Goal: Task Accomplishment & Management: Complete application form

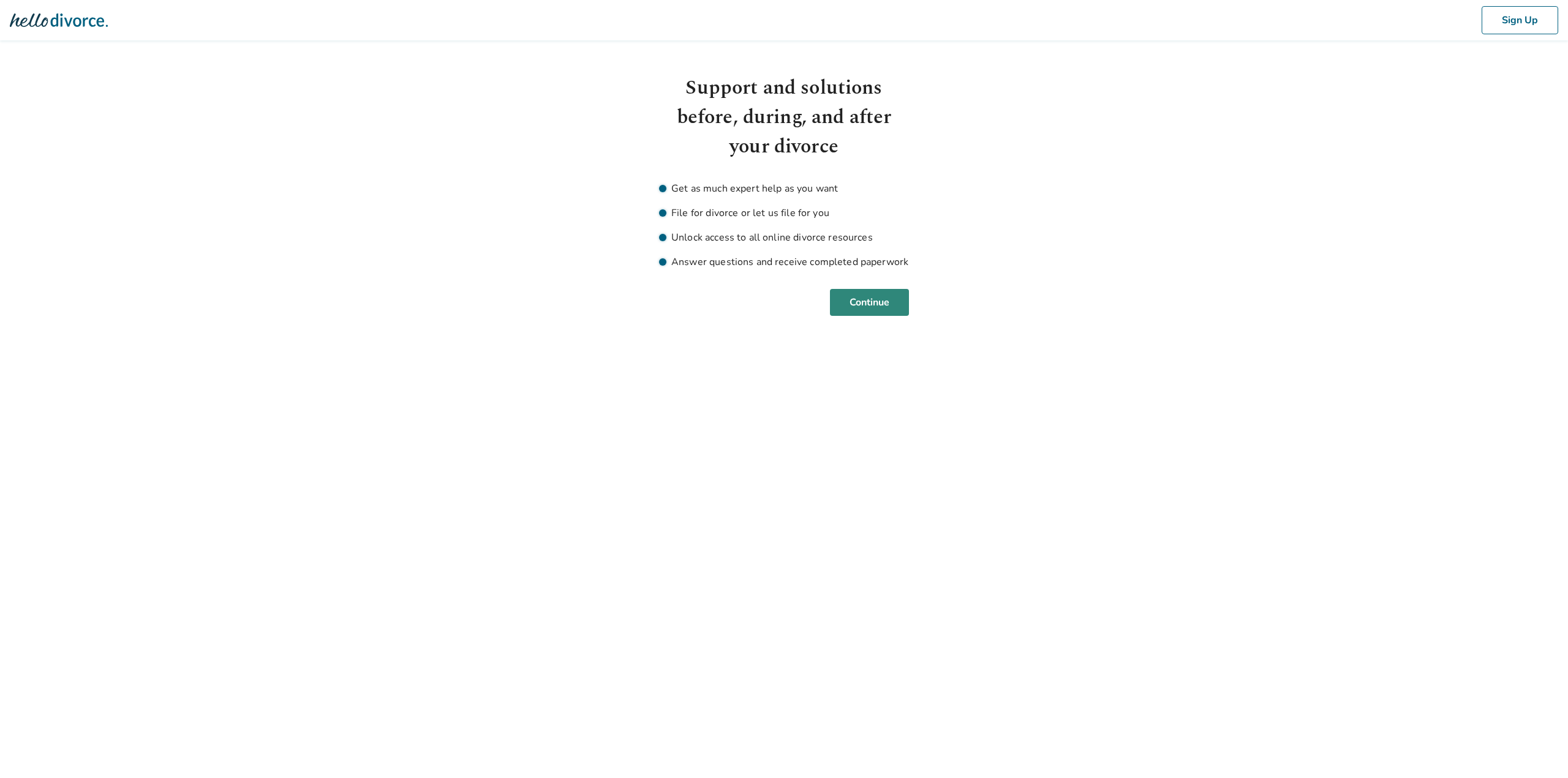
click at [896, 304] on button "Continue" at bounding box center [870, 302] width 79 height 27
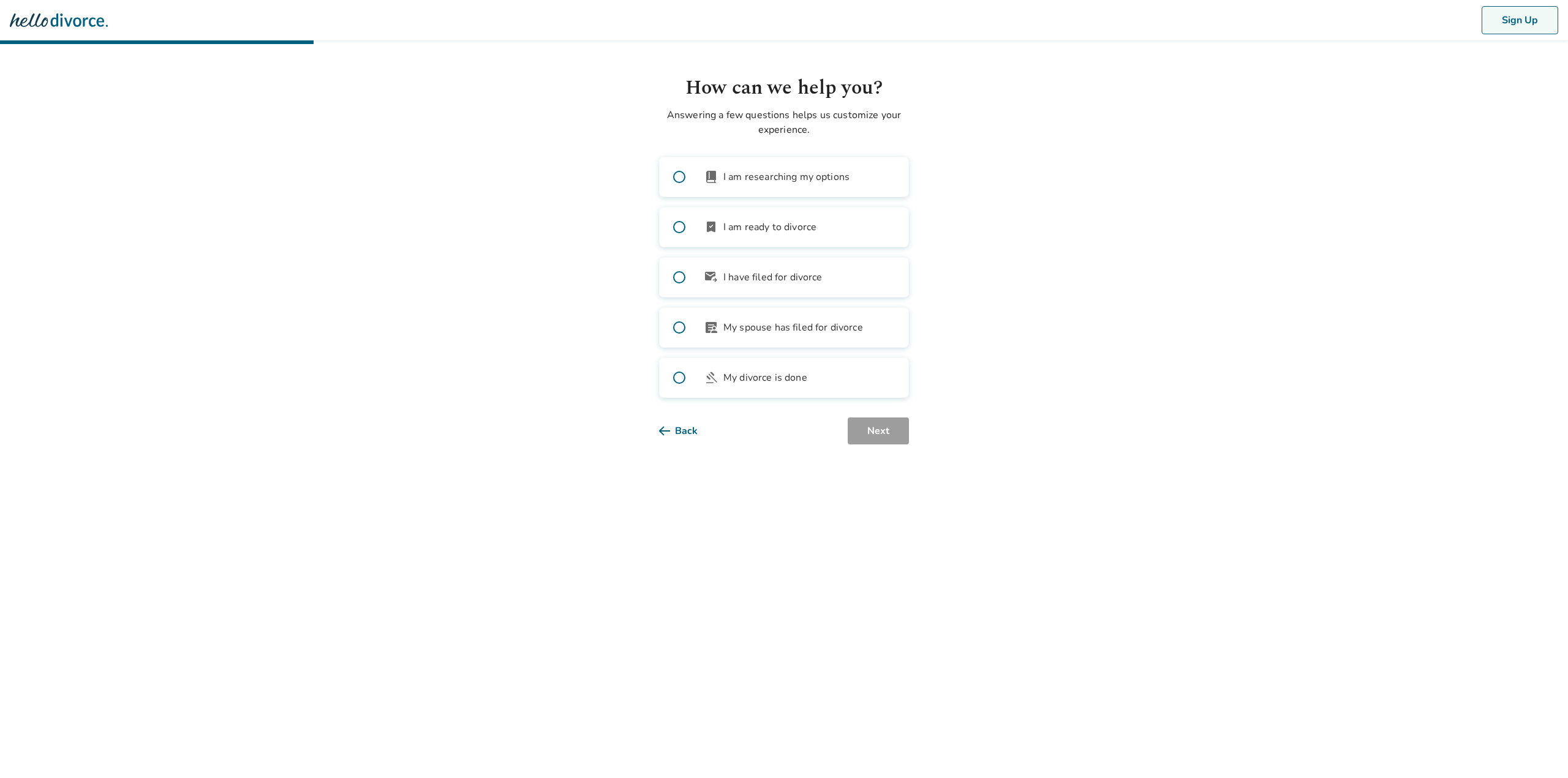
click at [1542, 28] on button "Sign Up" at bounding box center [1520, 19] width 76 height 28
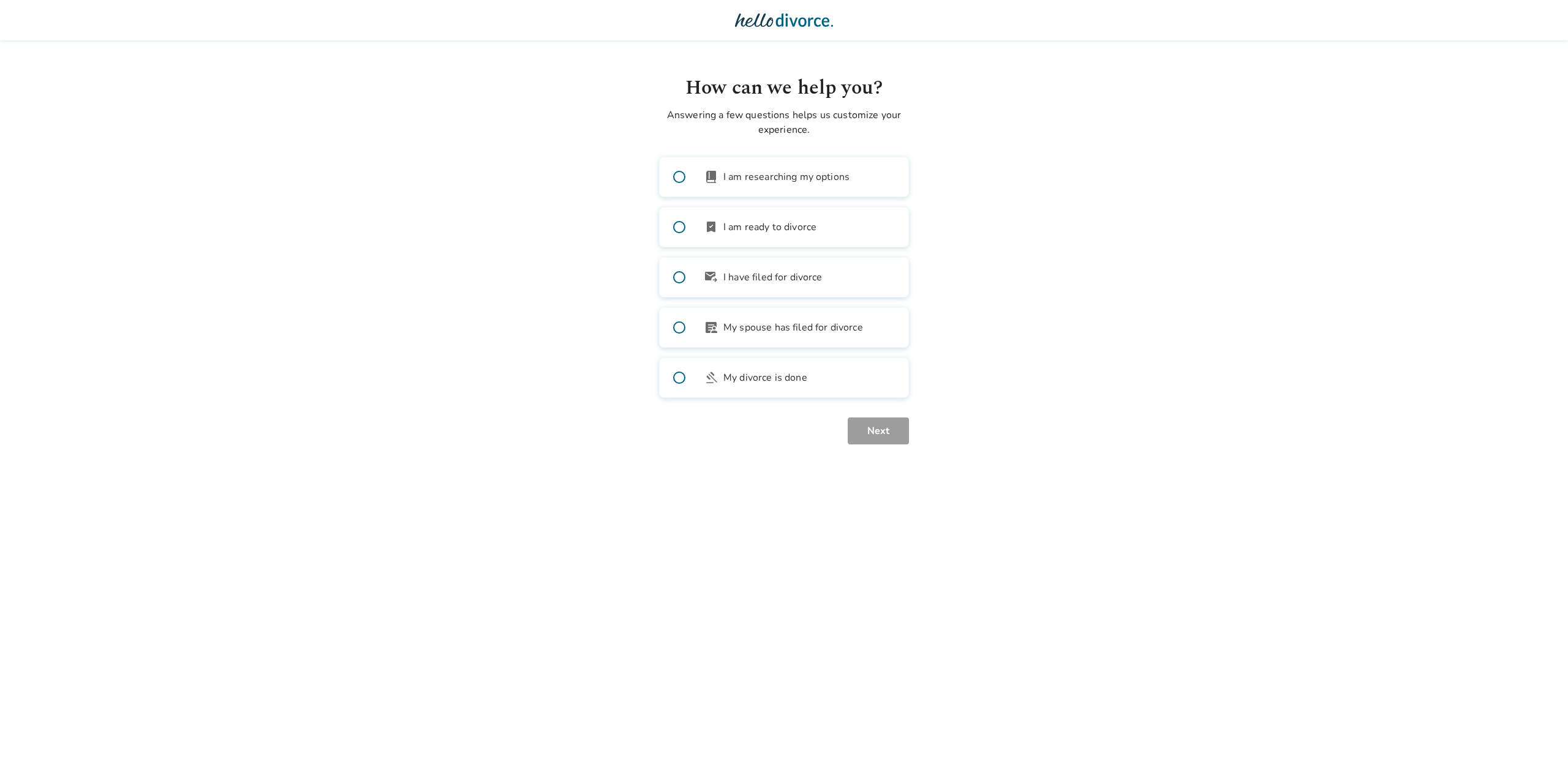
click at [765, 26] on img at bounding box center [784, 19] width 98 height 24
click at [783, 327] on span "My spouse has filed for divorce" at bounding box center [793, 327] width 140 height 14
click at [882, 422] on button "Next" at bounding box center [878, 431] width 61 height 27
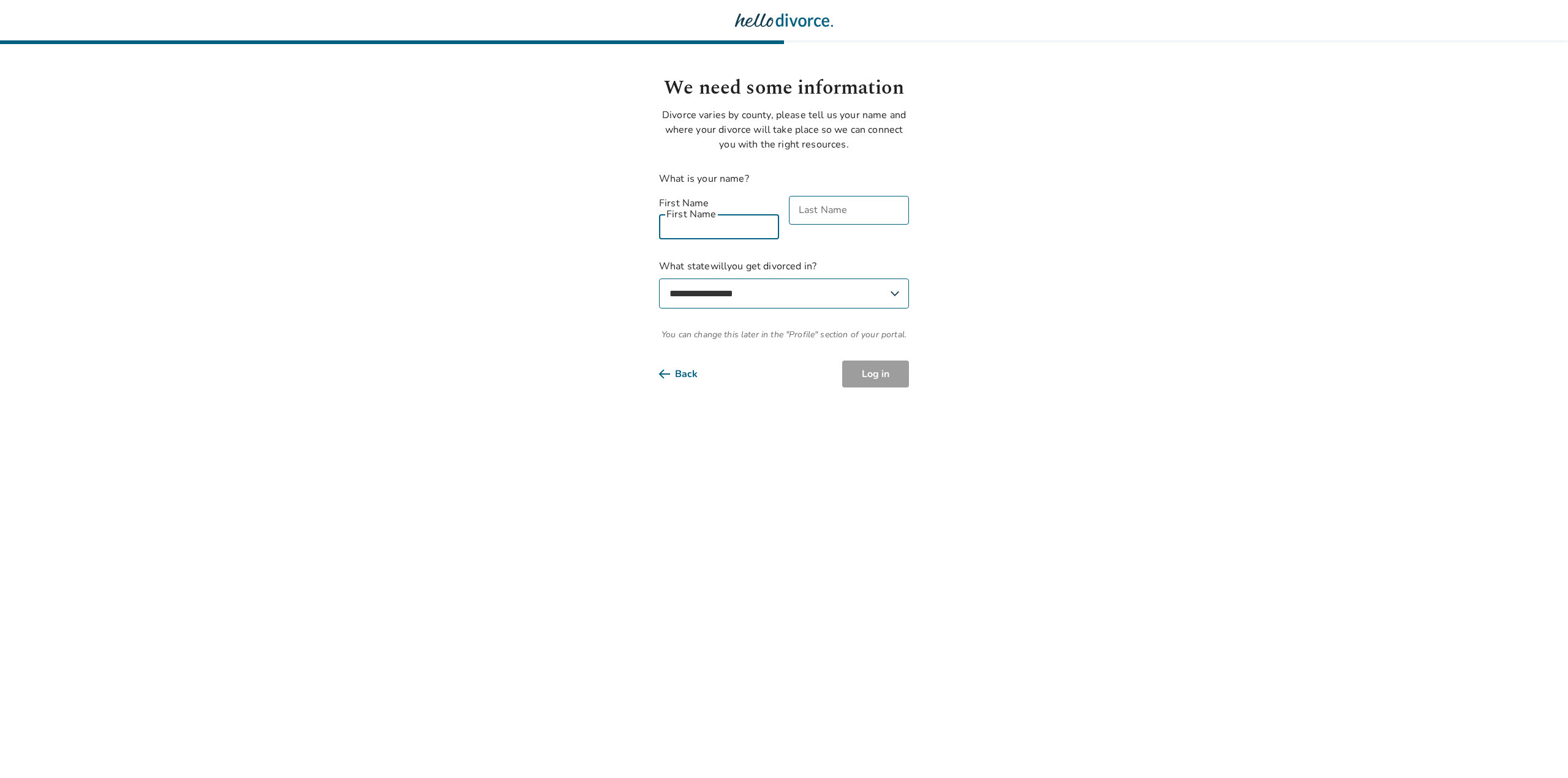
click at [718, 210] on input "First Name" at bounding box center [719, 225] width 120 height 29
type input "*******"
type input "******"
select select "**"
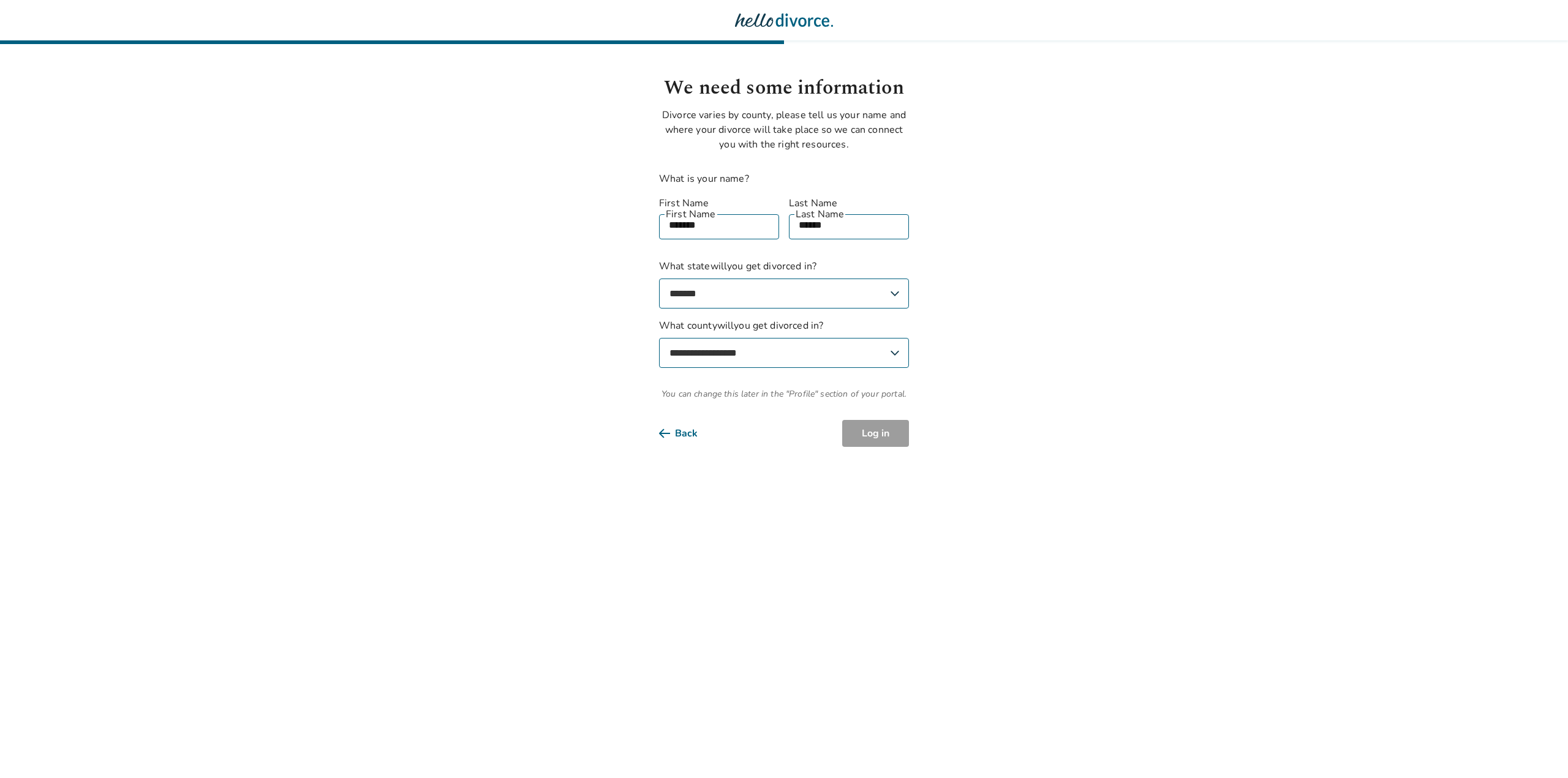
click at [794, 359] on div "**********" at bounding box center [784, 329] width 250 height 142
click at [791, 349] on select "**********" at bounding box center [784, 352] width 250 height 30
select select "*****"
click at [659, 338] on select "**********" at bounding box center [784, 352] width 250 height 30
click at [868, 420] on button "Log in" at bounding box center [875, 433] width 67 height 27
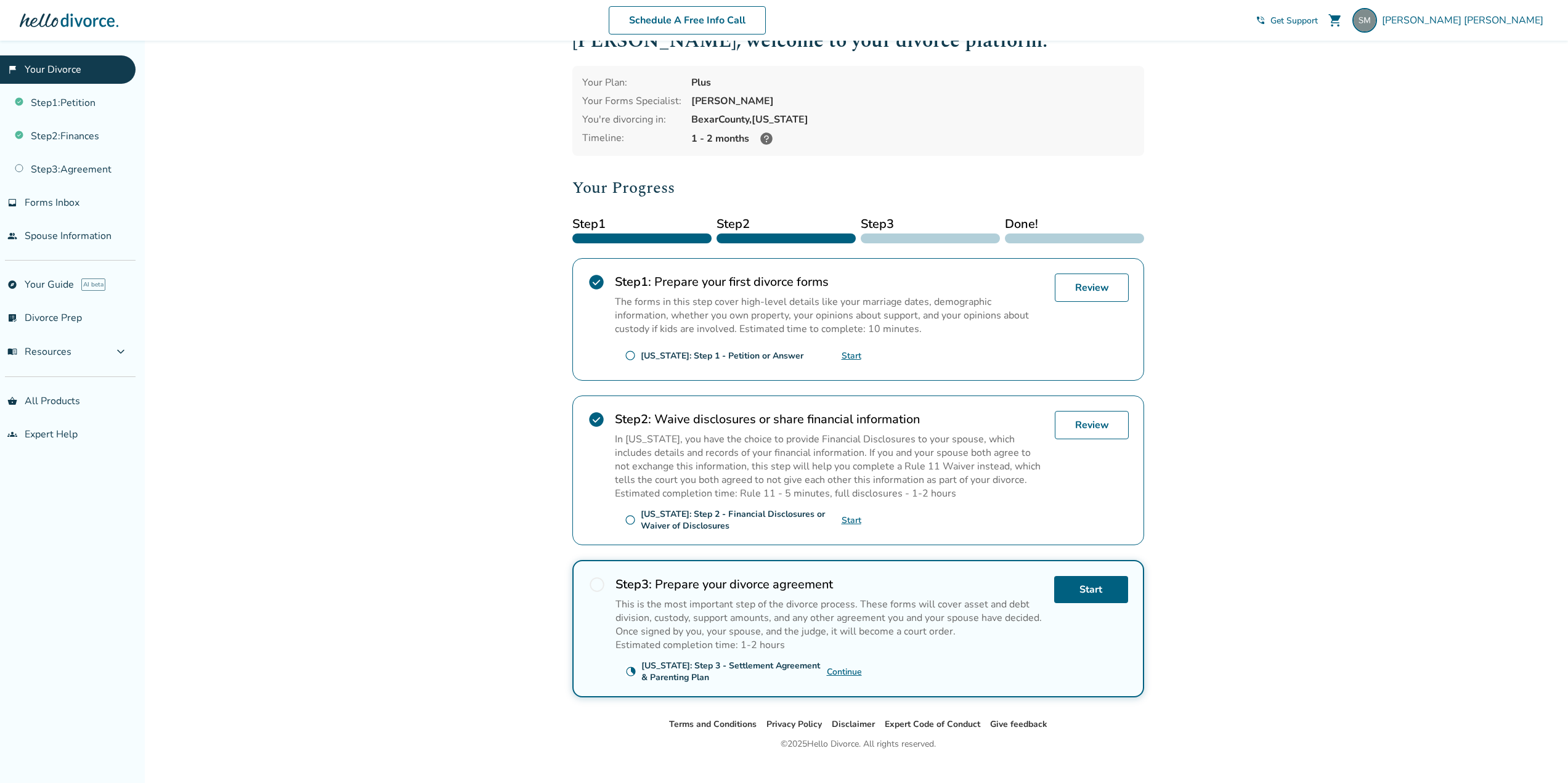
scroll to position [54, 0]
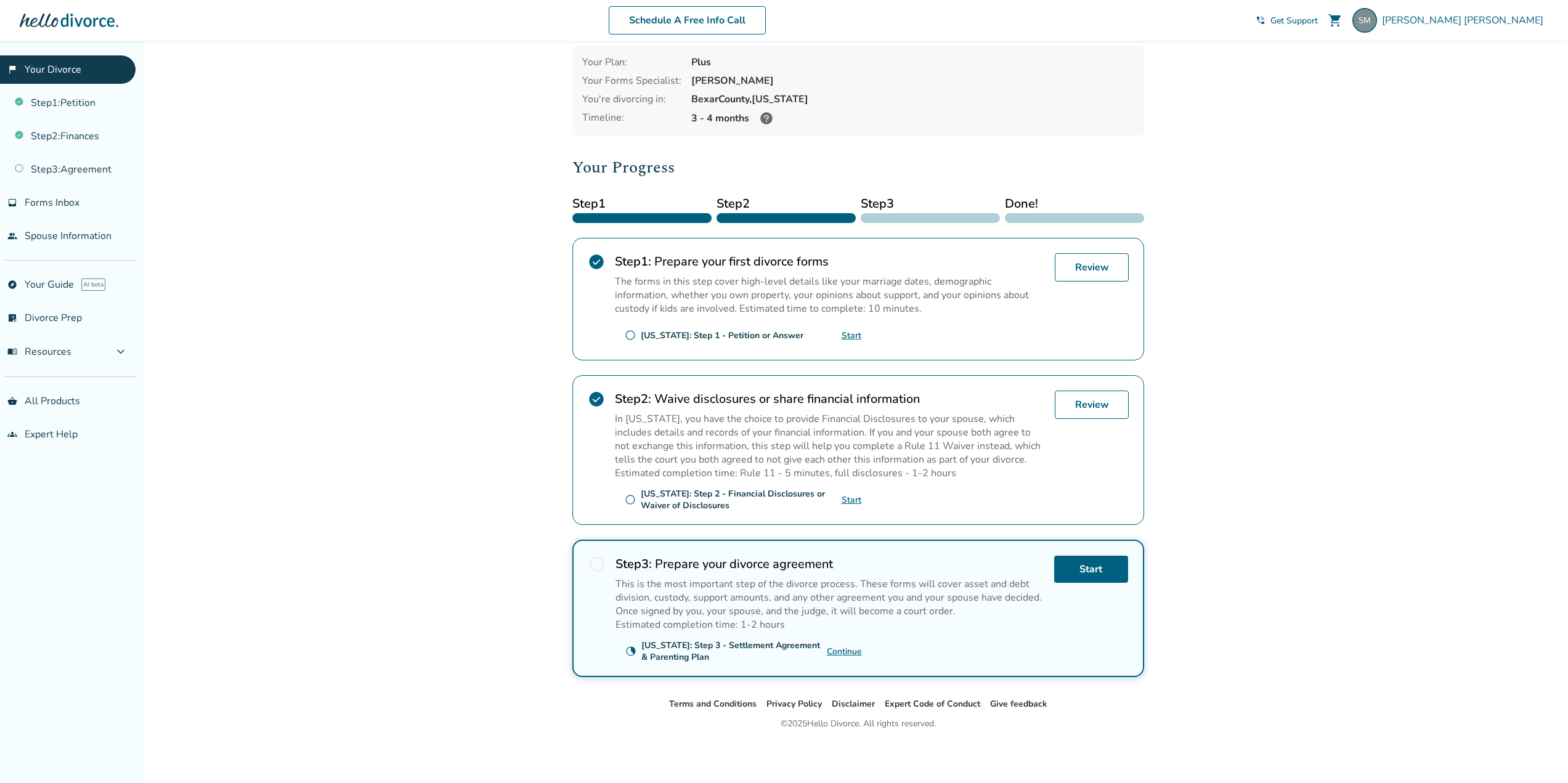
click at [766, 119] on icon at bounding box center [766, 118] width 13 height 13
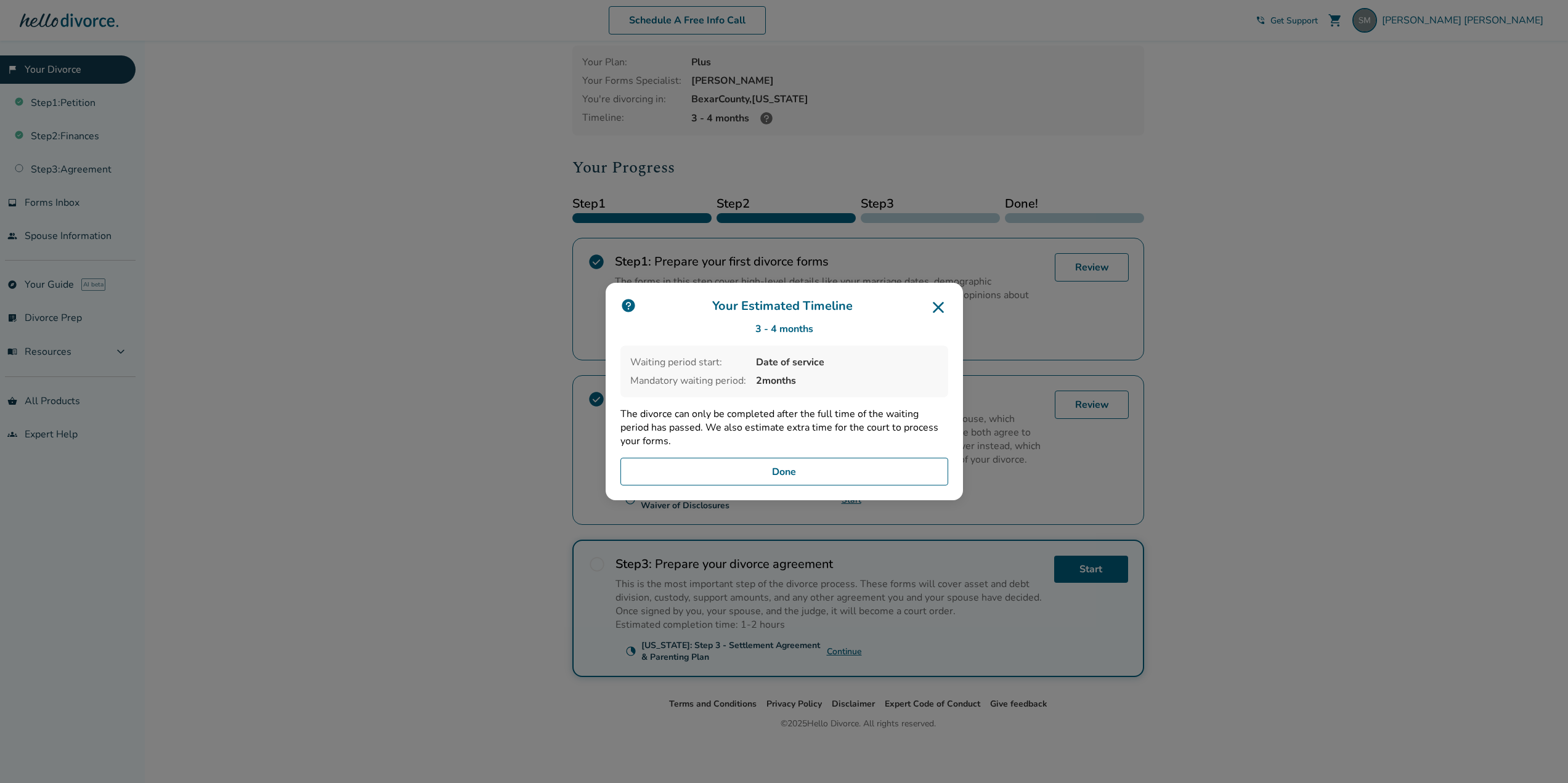
click at [941, 309] on icon at bounding box center [938, 307] width 11 height 11
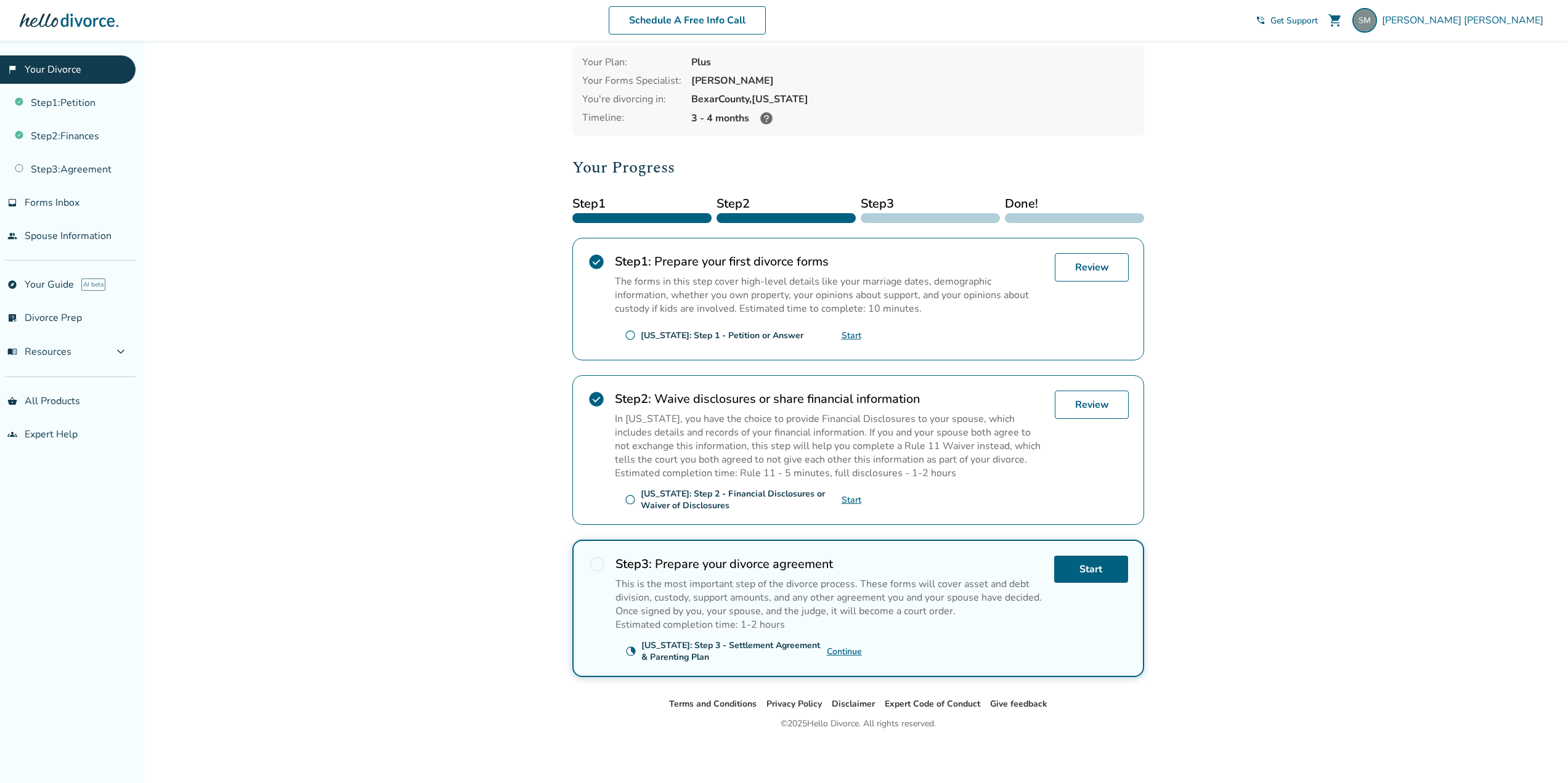
click at [823, 269] on h2 "Step 1 : Prepare your first divorce forms" at bounding box center [829, 261] width 430 height 17
click at [1084, 272] on link "Review" at bounding box center [1091, 267] width 74 height 28
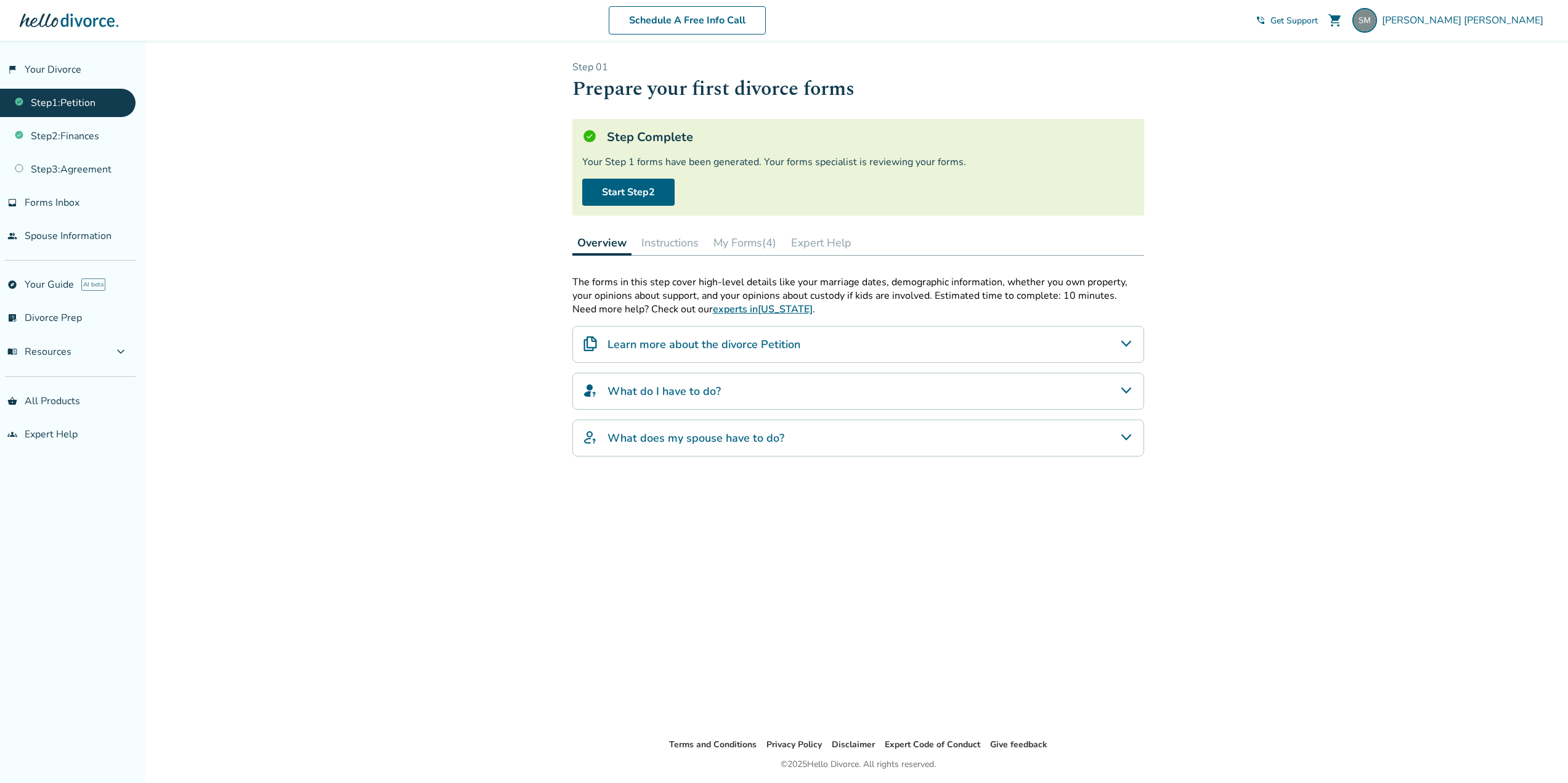
click at [702, 241] on button "Instructions" at bounding box center [669, 242] width 67 height 24
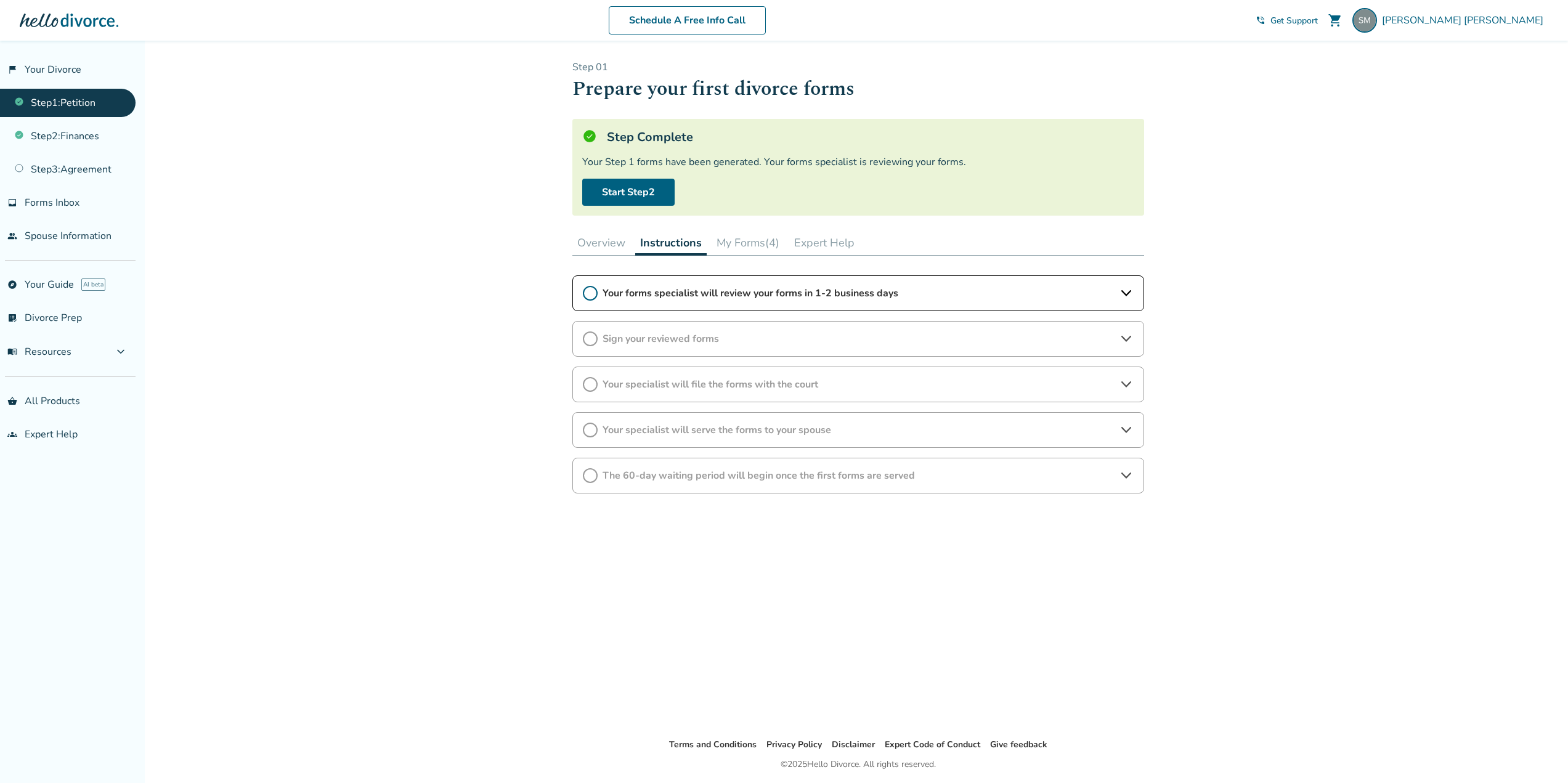
click at [740, 243] on button "My Forms (4)" at bounding box center [748, 242] width 73 height 24
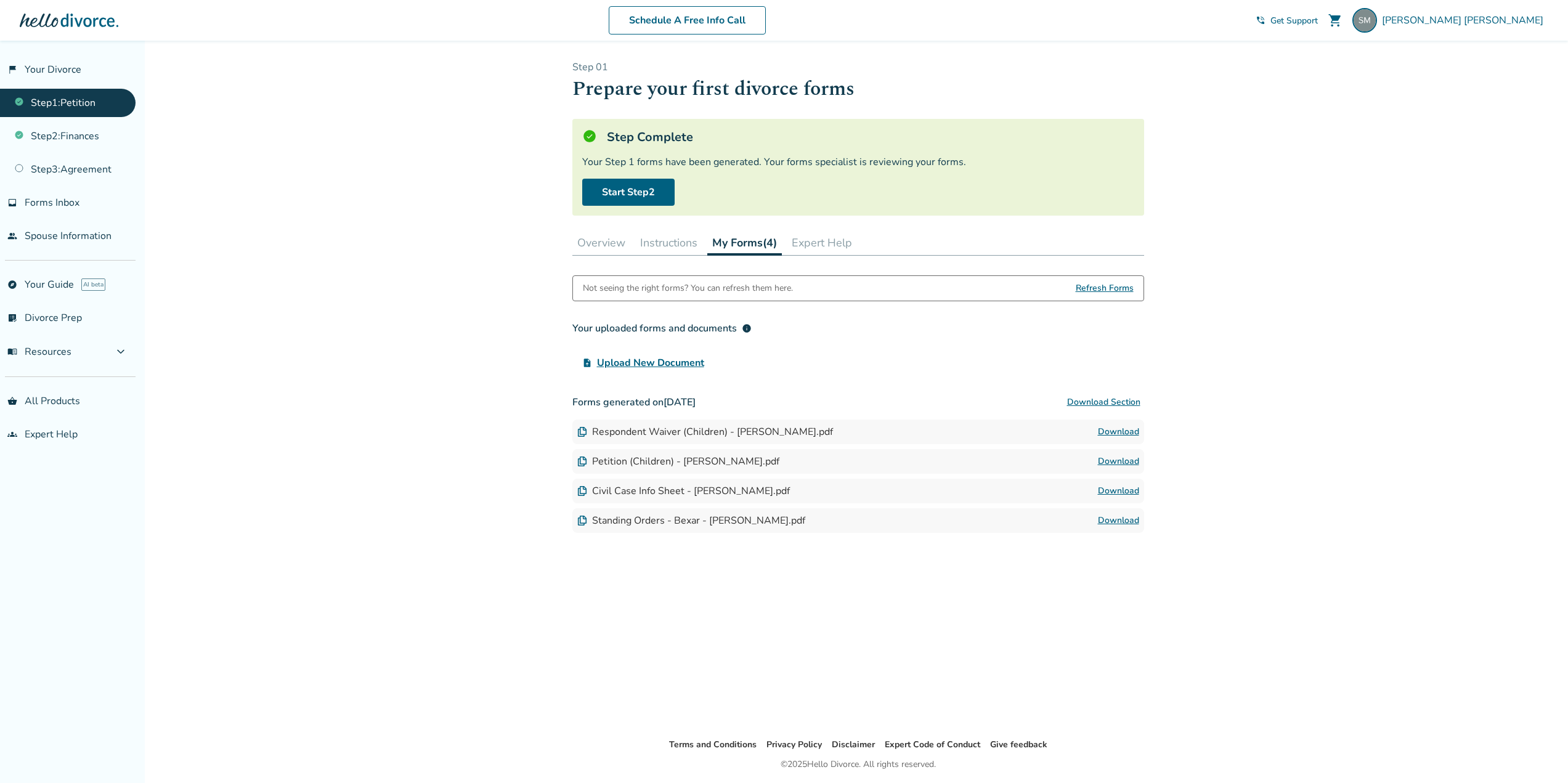
click at [688, 239] on button "Instructions" at bounding box center [668, 242] width 67 height 24
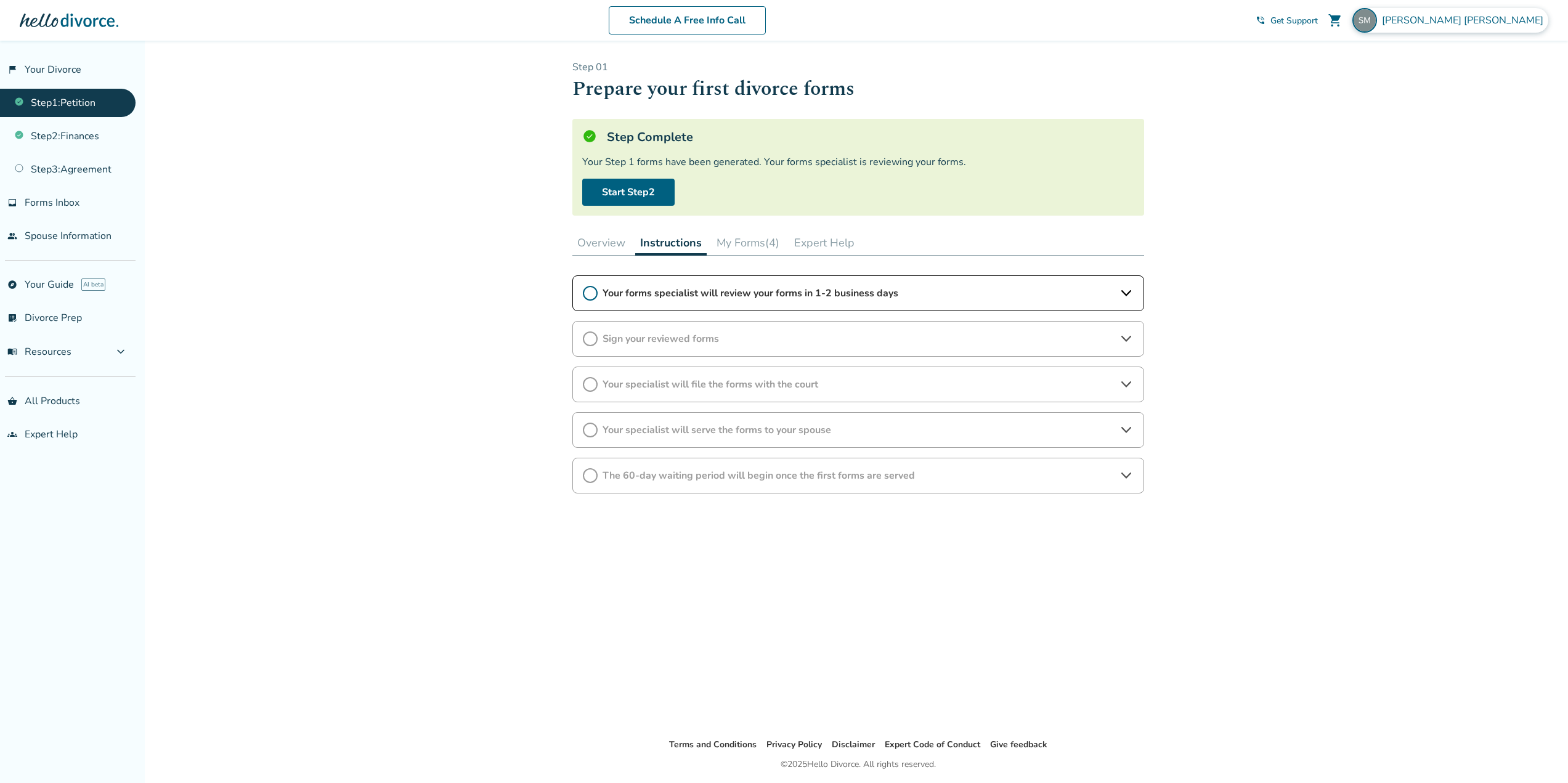
click at [1377, 28] on img at bounding box center [1364, 19] width 24 height 24
click at [1288, 124] on div "Added to cart Step 0 1 Prepare your first divorce forms Step Complete Your Step…" at bounding box center [784, 432] width 1568 height 783
click at [40, 74] on link "flag_2 Your Divorce" at bounding box center [68, 69] width 136 height 28
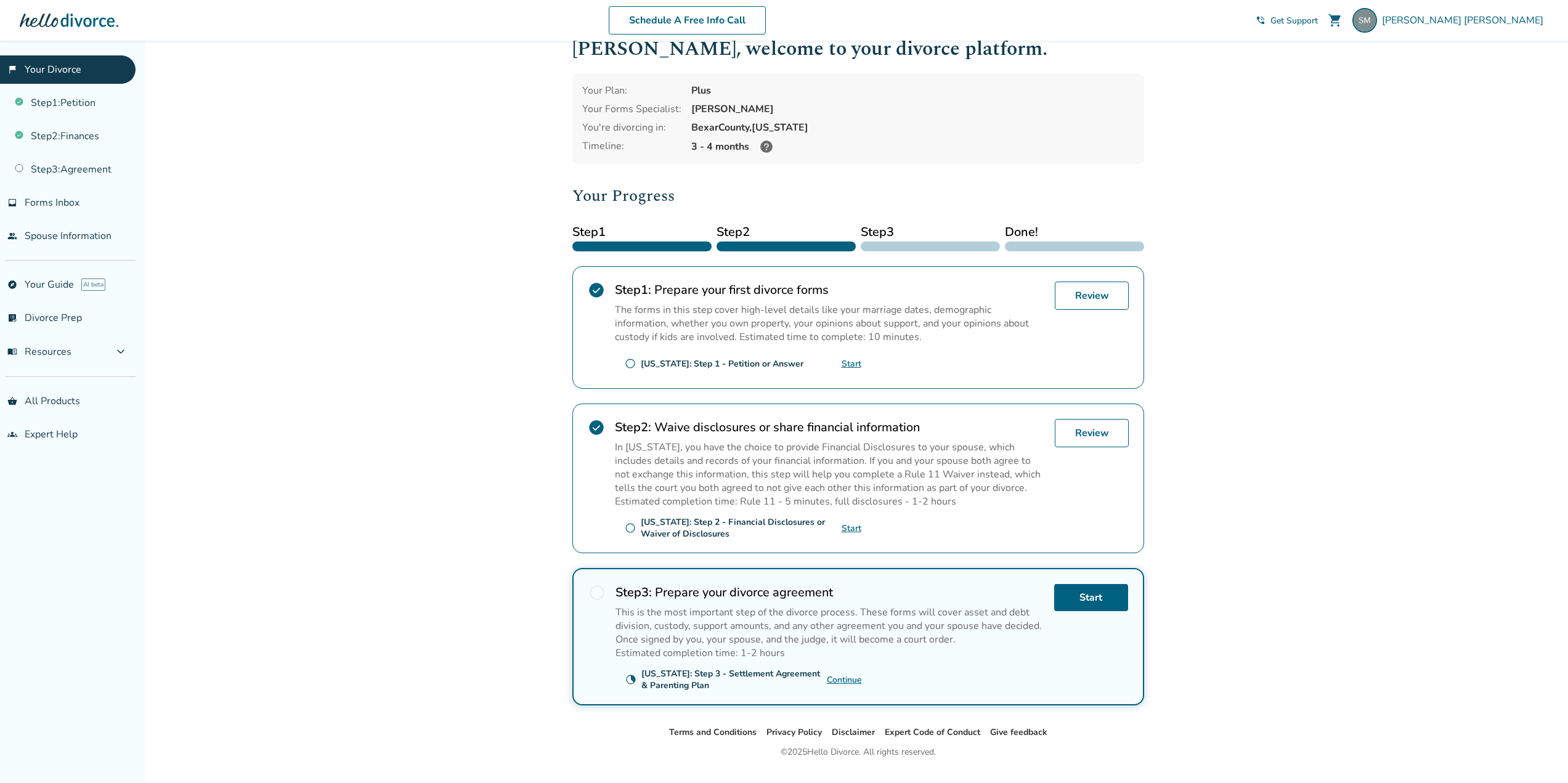
scroll to position [54, 0]
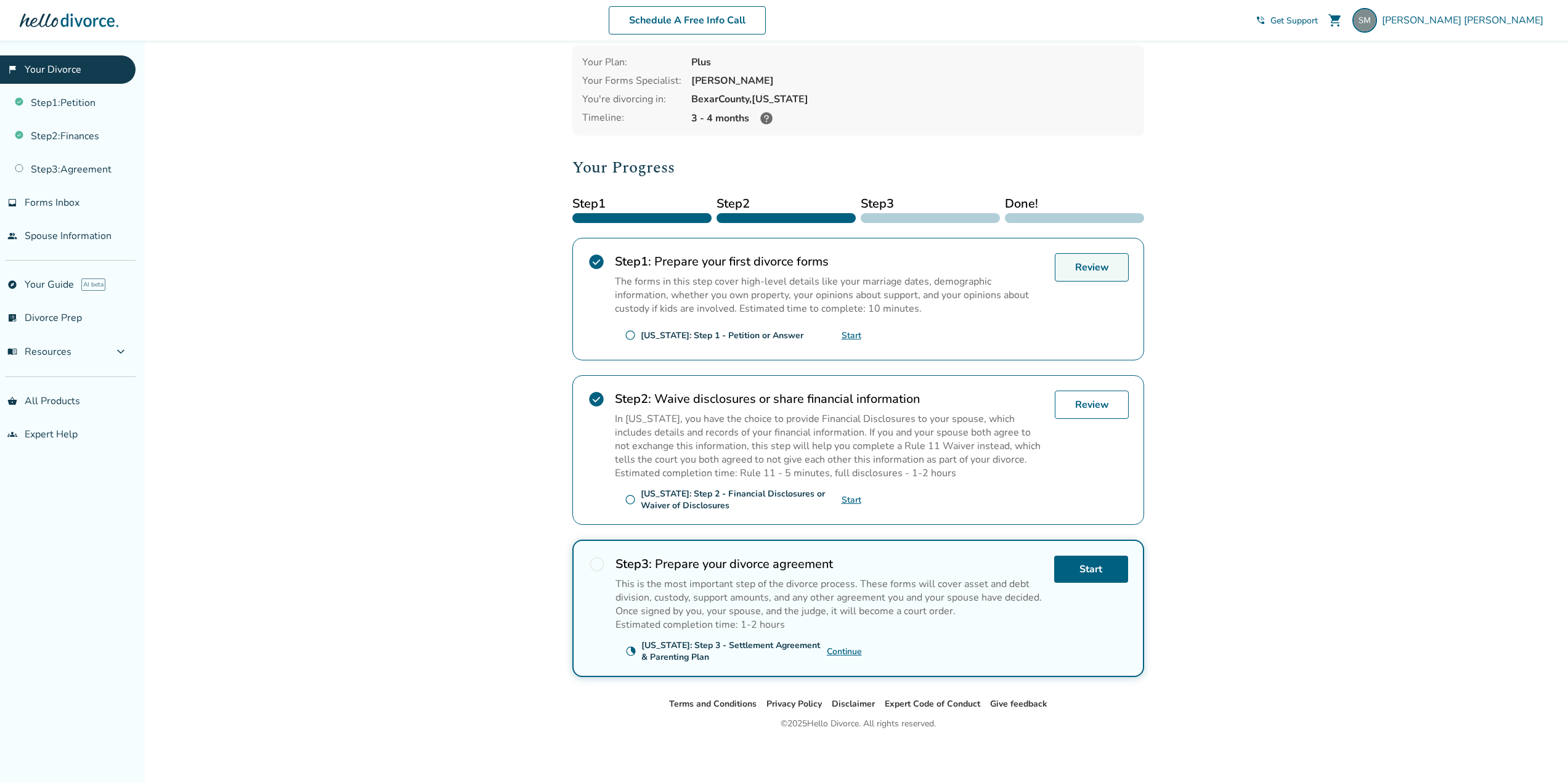
click at [1115, 275] on link "Review" at bounding box center [1091, 267] width 74 height 28
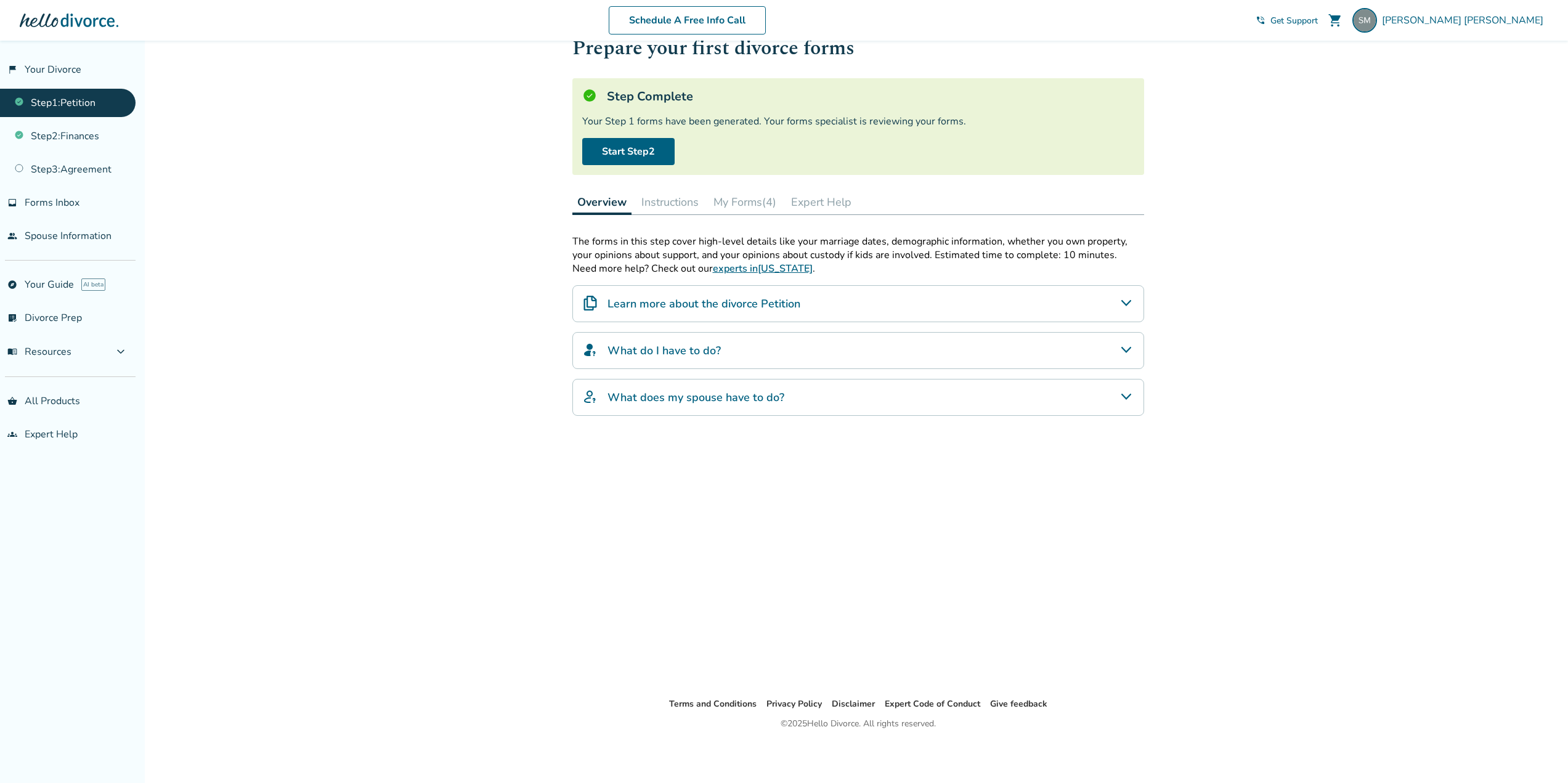
scroll to position [41, 0]
click at [1377, 13] on img at bounding box center [1364, 19] width 24 height 24
click at [1271, 205] on div "Added to cart Step 0 1 Prepare your first divorce forms Step Complete Your Step…" at bounding box center [784, 392] width 1568 height 783
click at [646, 157] on link "Start Step 2" at bounding box center [628, 152] width 92 height 27
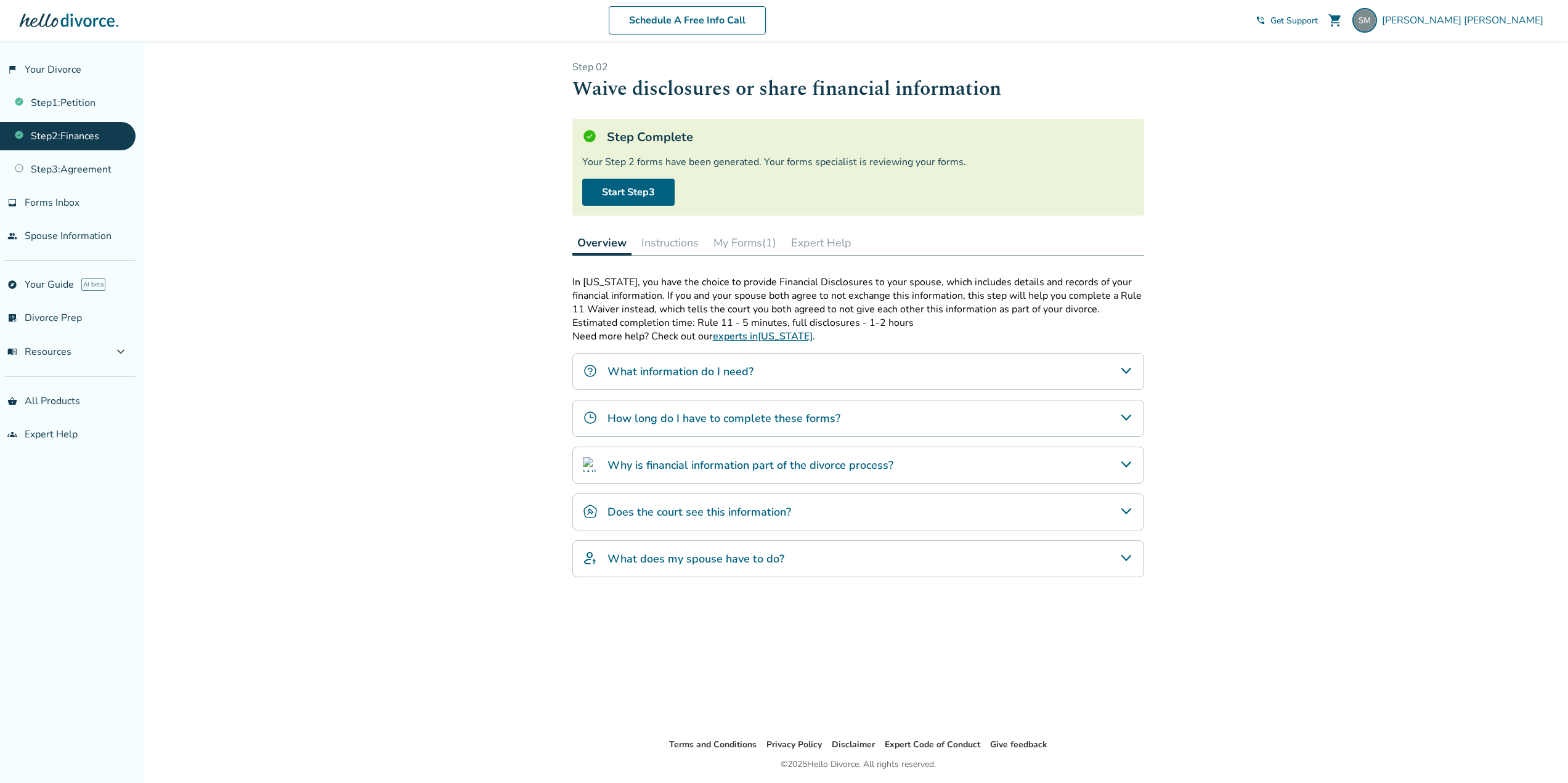
click at [705, 375] on h4 "What information do I need?" at bounding box center [681, 371] width 146 height 16
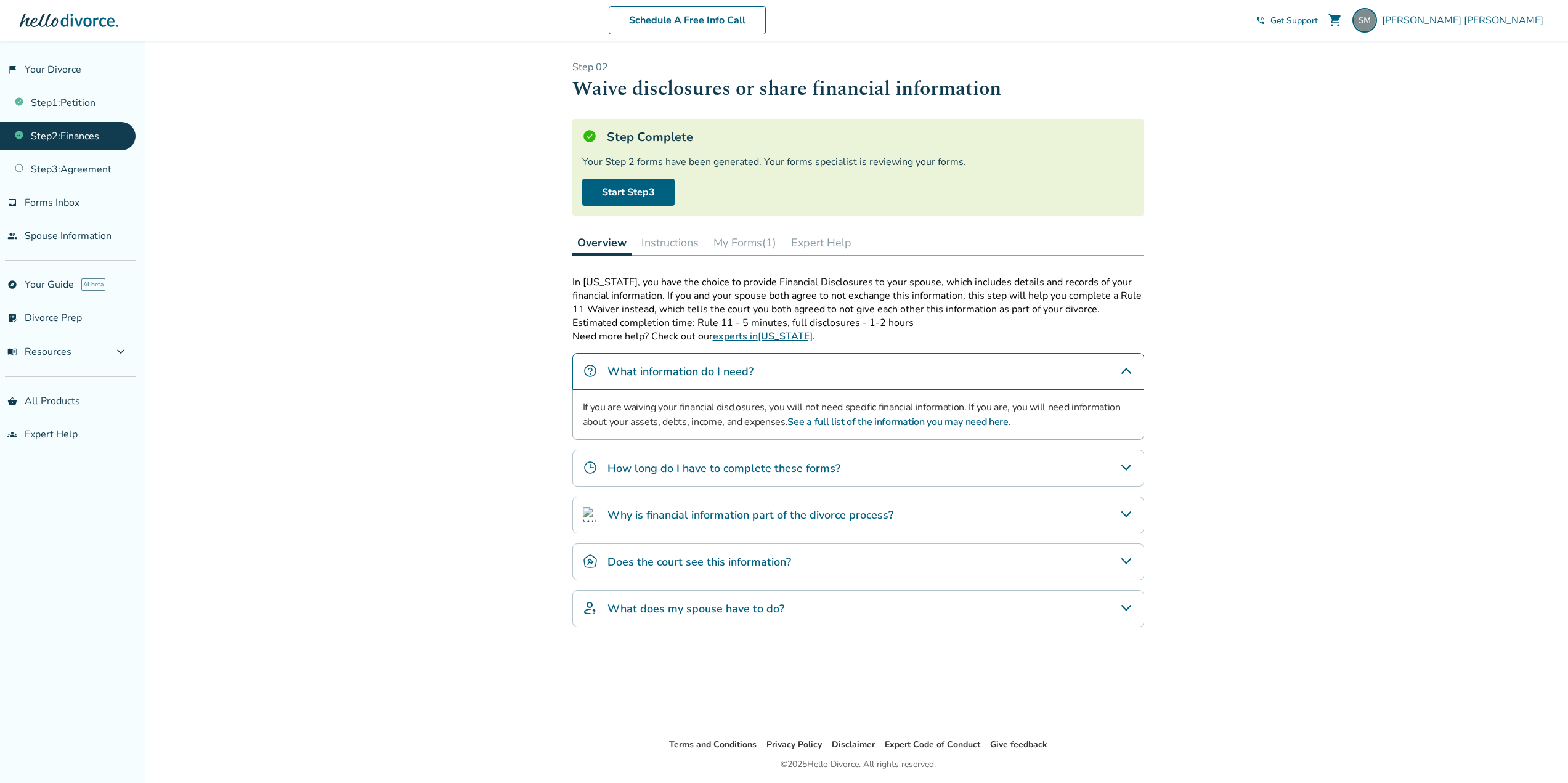
click at [838, 461] on div "How long do I have to complete these forms?" at bounding box center [857, 468] width 572 height 37
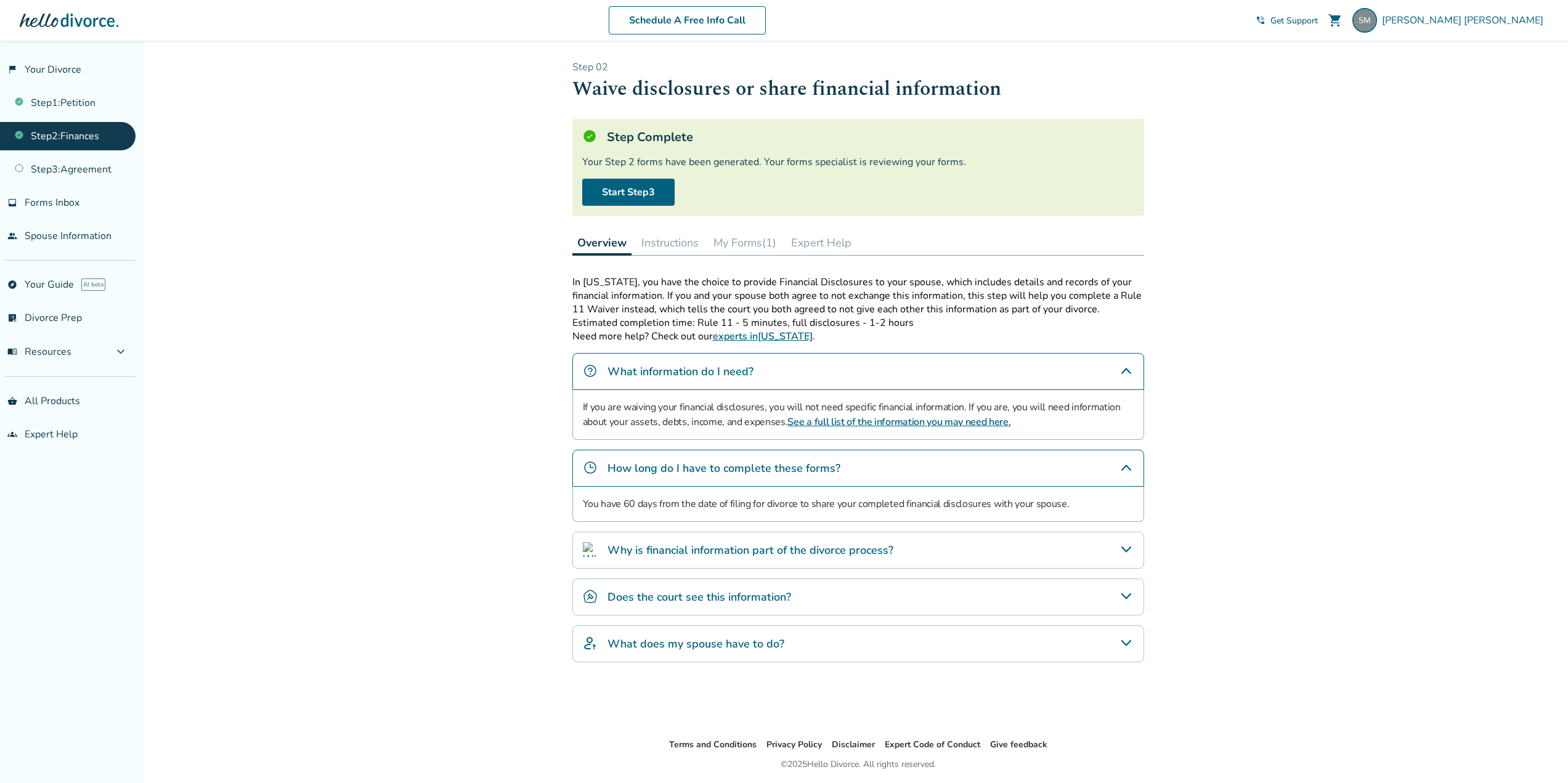
click at [722, 551] on h4 "Why is financial information part of the divorce process?" at bounding box center [751, 550] width 285 height 16
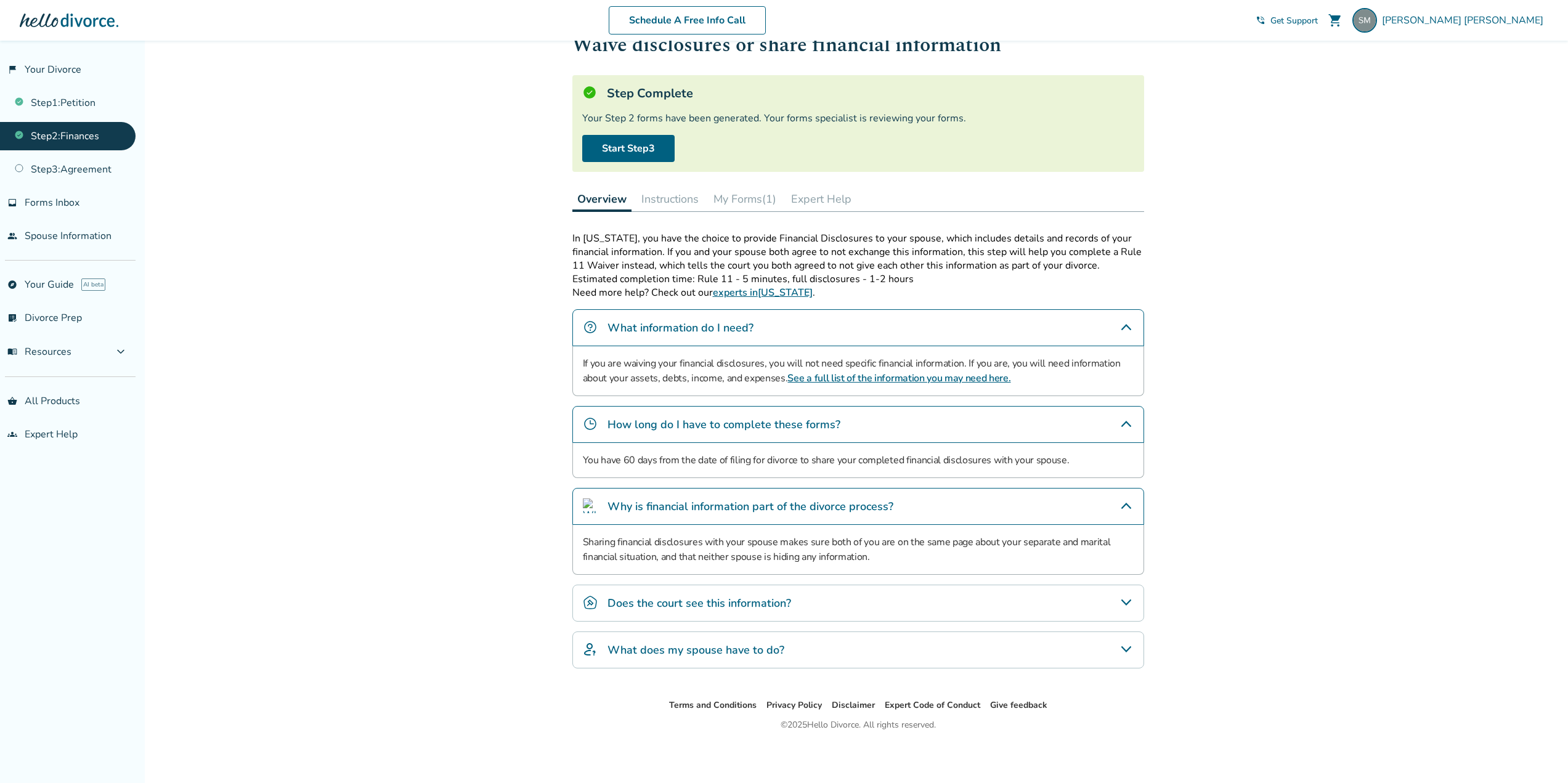
scroll to position [45, 0]
click at [752, 600] on h4 "Does the court see this information?" at bounding box center [699, 602] width 183 height 16
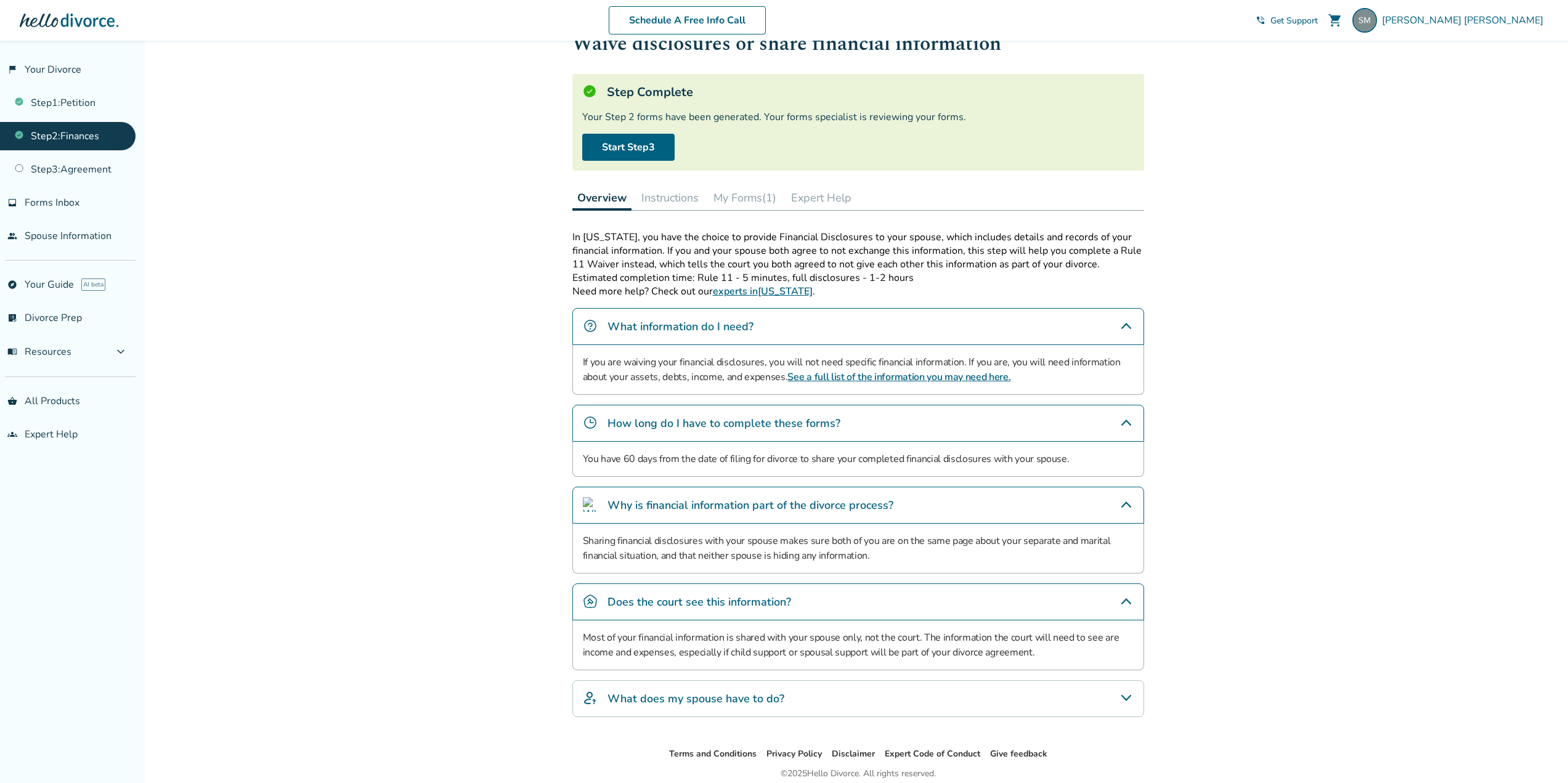
click at [684, 699] on h4 "What does my spouse have to do?" at bounding box center [696, 698] width 177 height 16
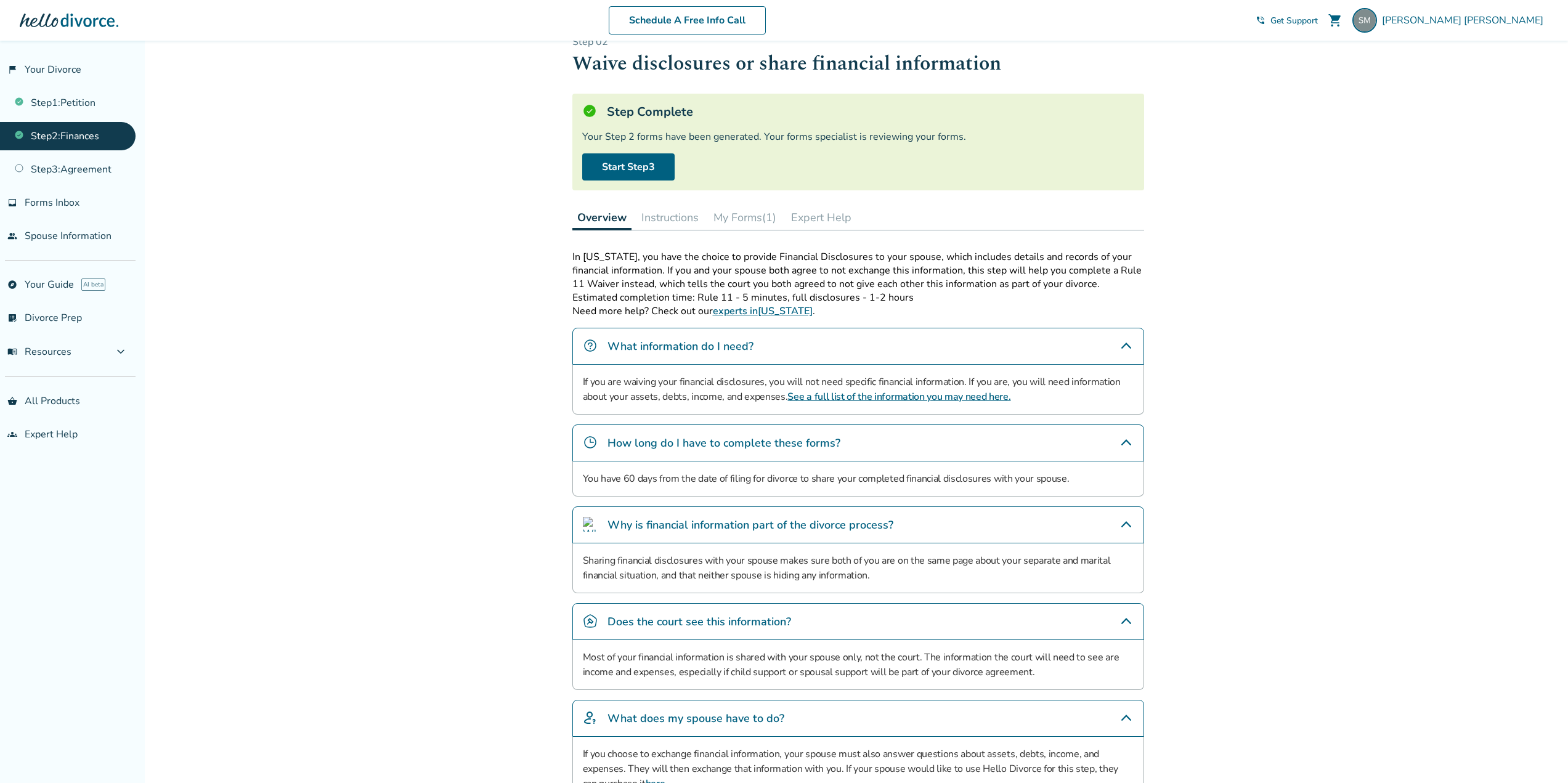
scroll to position [0, 0]
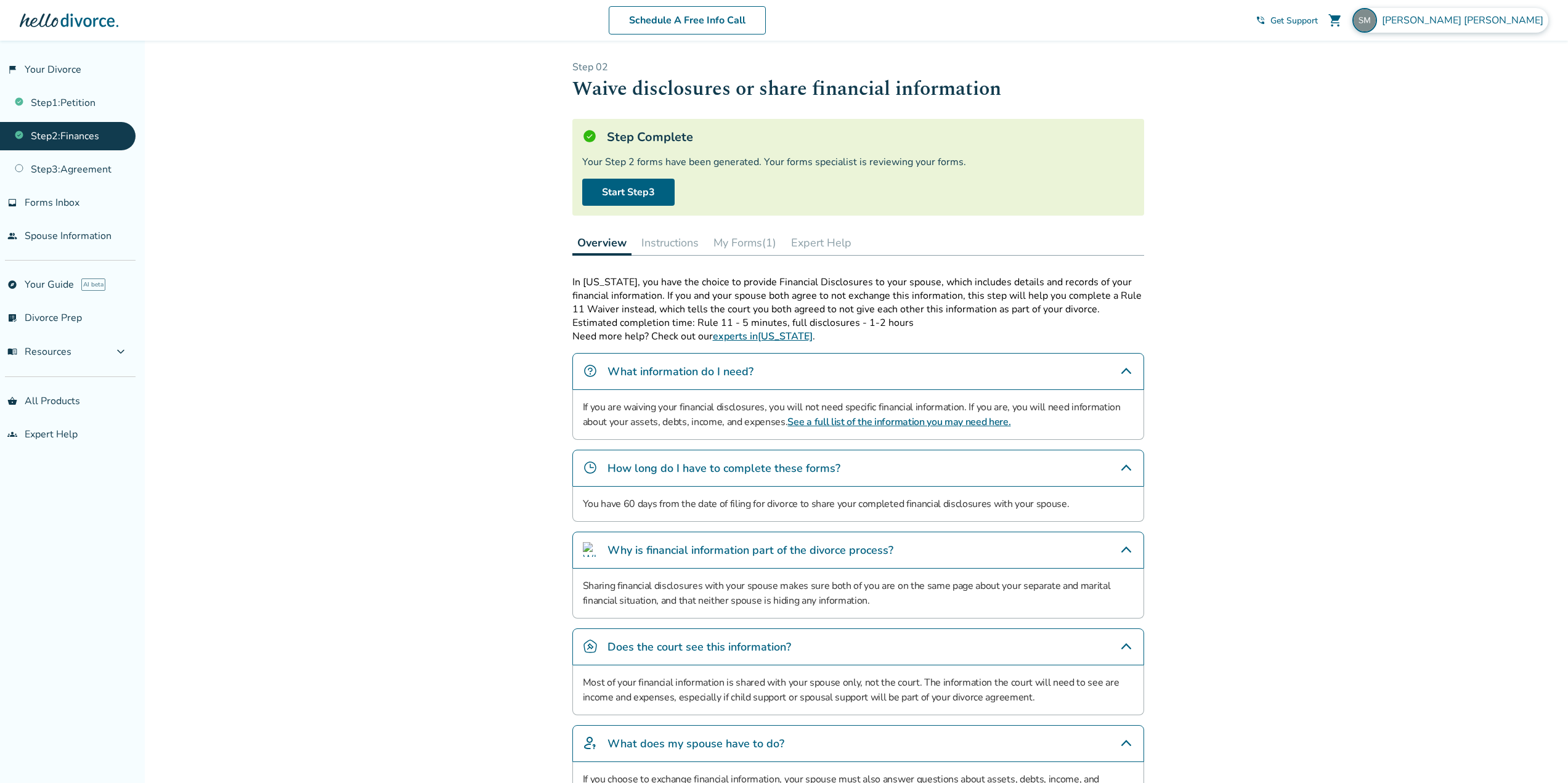
click at [1521, 17] on span "[PERSON_NAME]" at bounding box center [1464, 20] width 166 height 14
click at [1427, 196] on button "Sign Out" at bounding box center [1407, 204] width 47 height 17
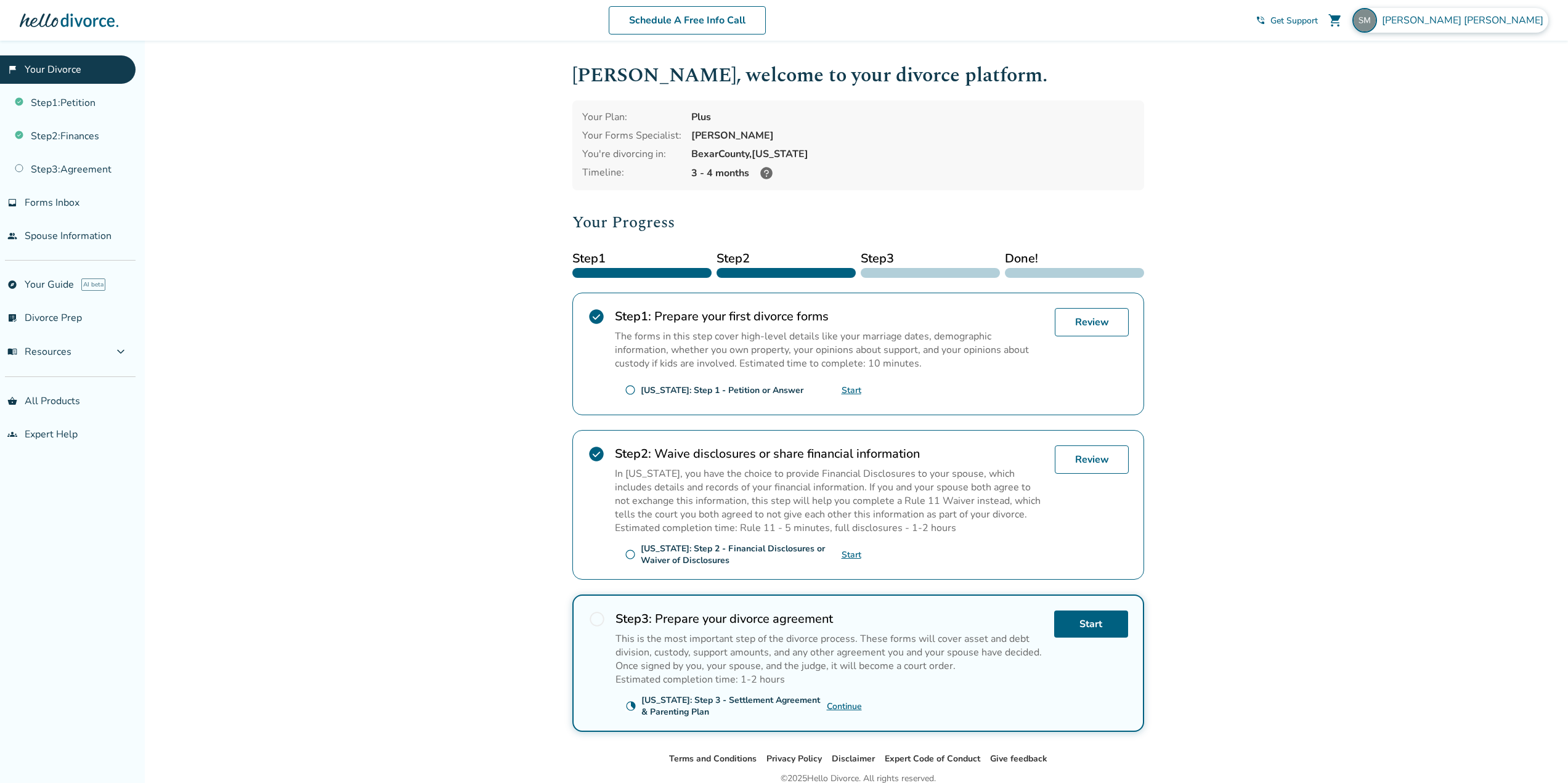
click at [1494, 26] on span "[PERSON_NAME]" at bounding box center [1464, 20] width 166 height 14
click at [1413, 95] on link "Profile" at bounding box center [1418, 107] width 29 height 23
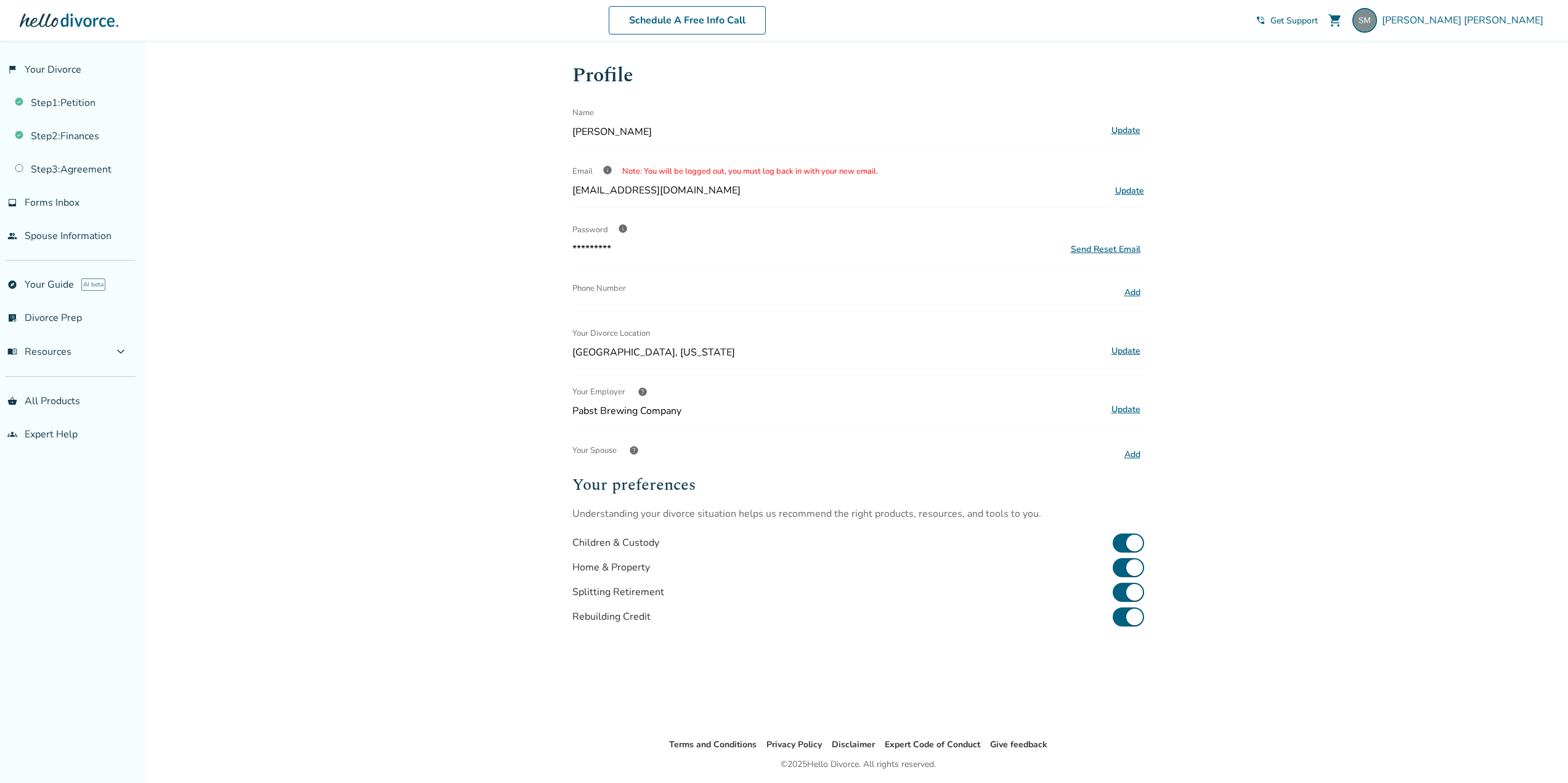
click at [1124, 130] on button "Update" at bounding box center [1125, 130] width 36 height 16
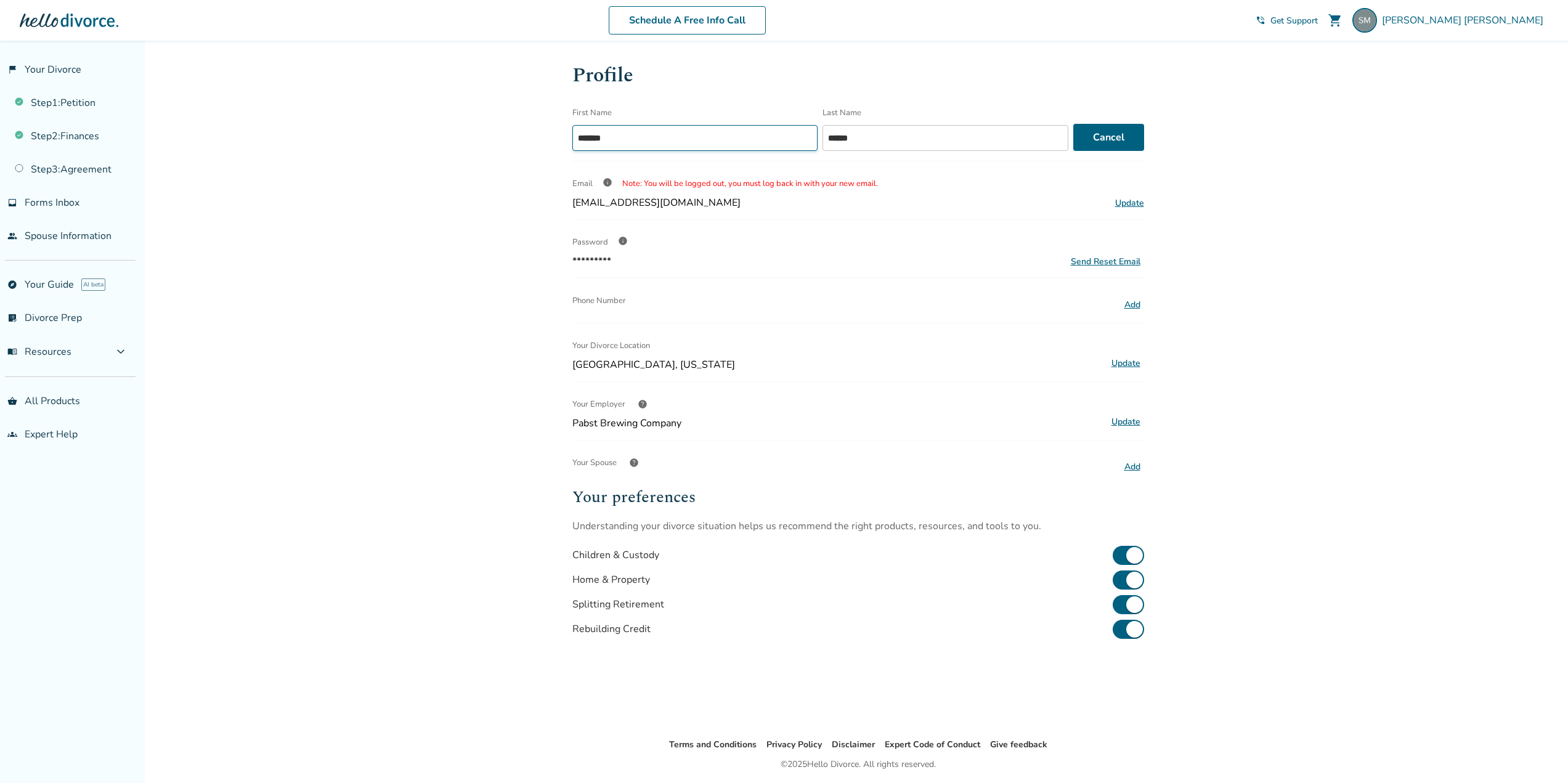
click at [691, 138] on input "*******" at bounding box center [694, 138] width 246 height 26
type input "*****"
click at [1090, 142] on button "Save" at bounding box center [1113, 138] width 61 height 27
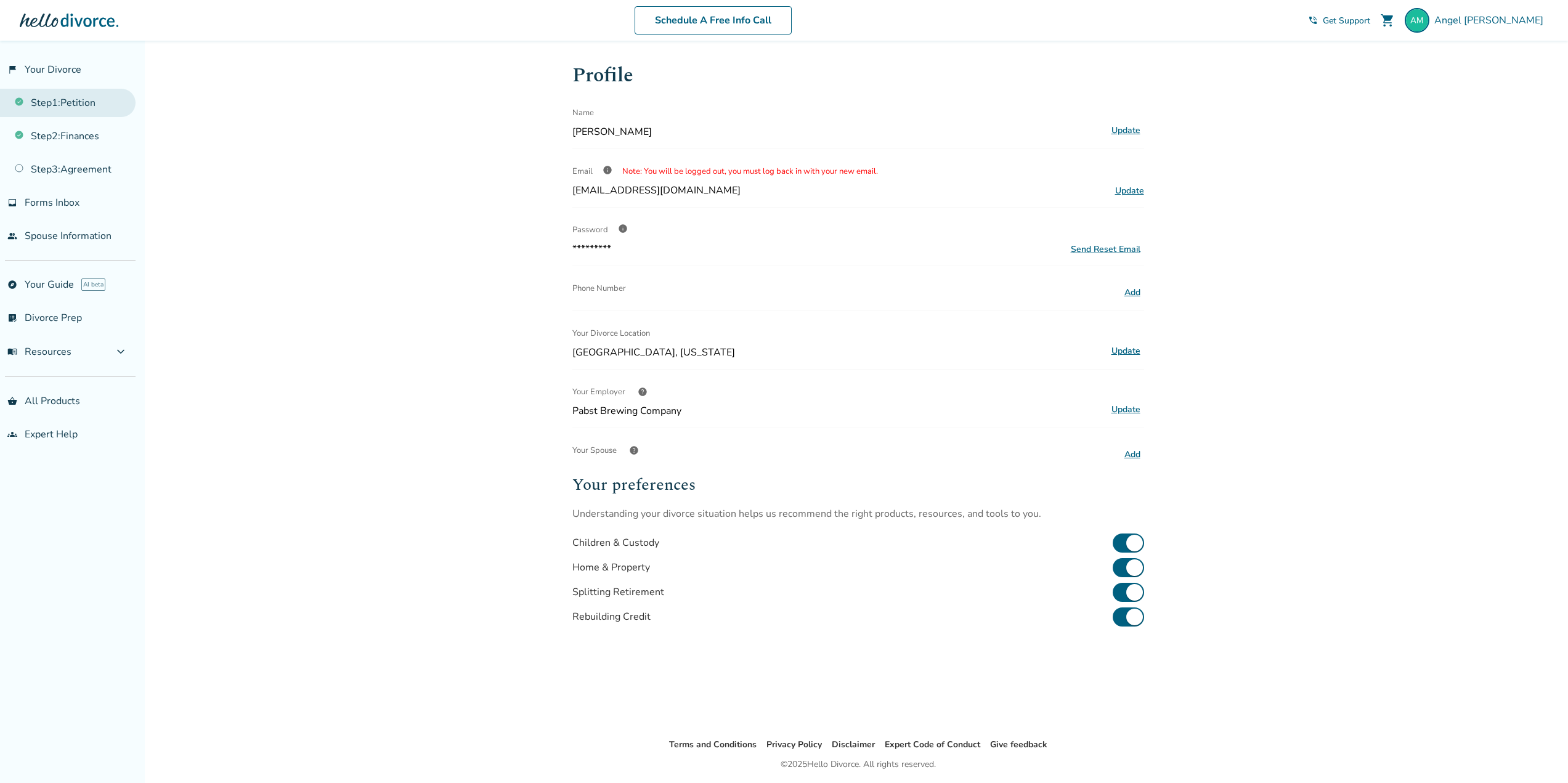
click at [92, 111] on link "Step 1 : Petition" at bounding box center [68, 102] width 136 height 28
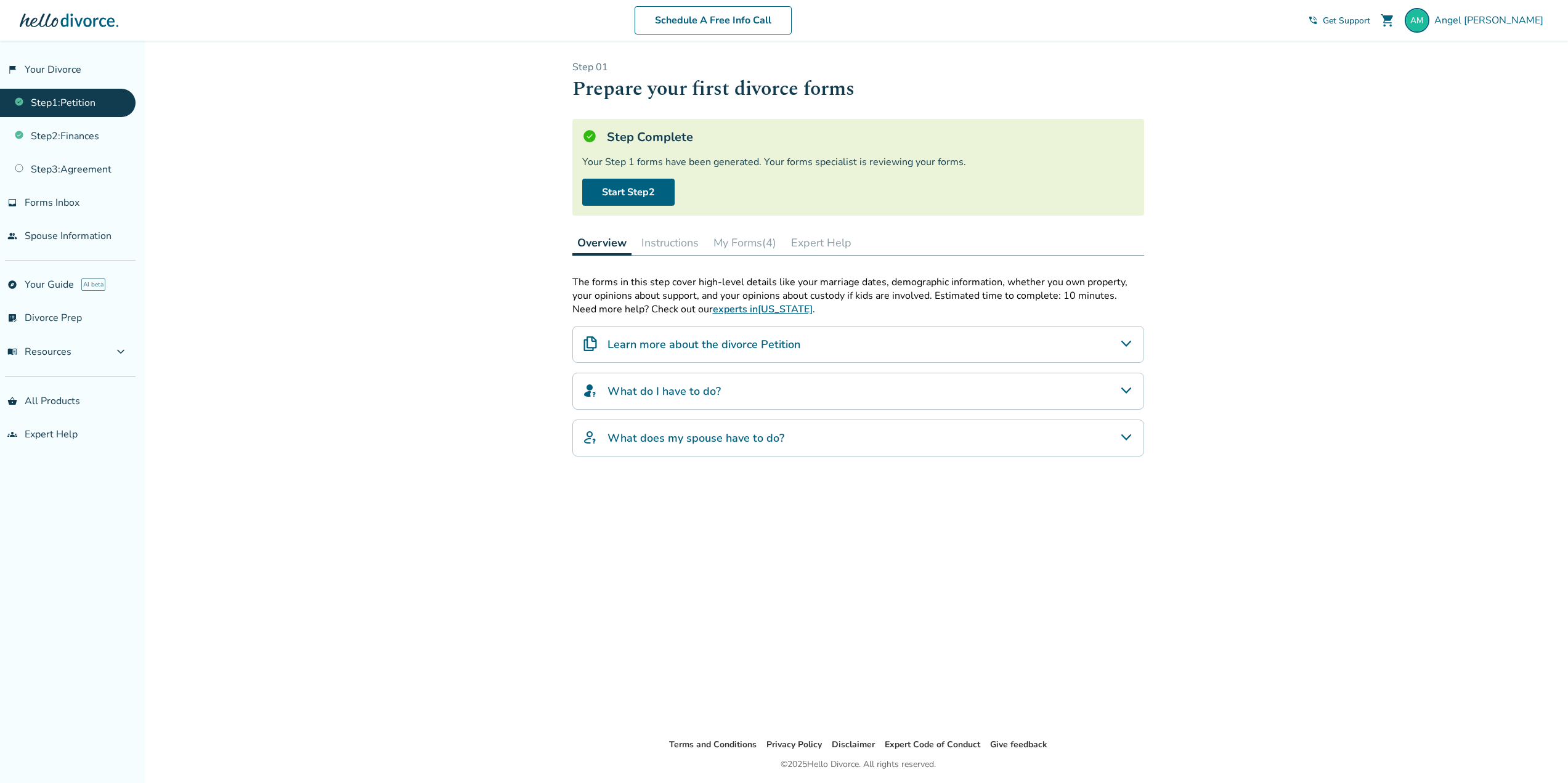
click at [657, 252] on button "Instructions" at bounding box center [669, 242] width 67 height 24
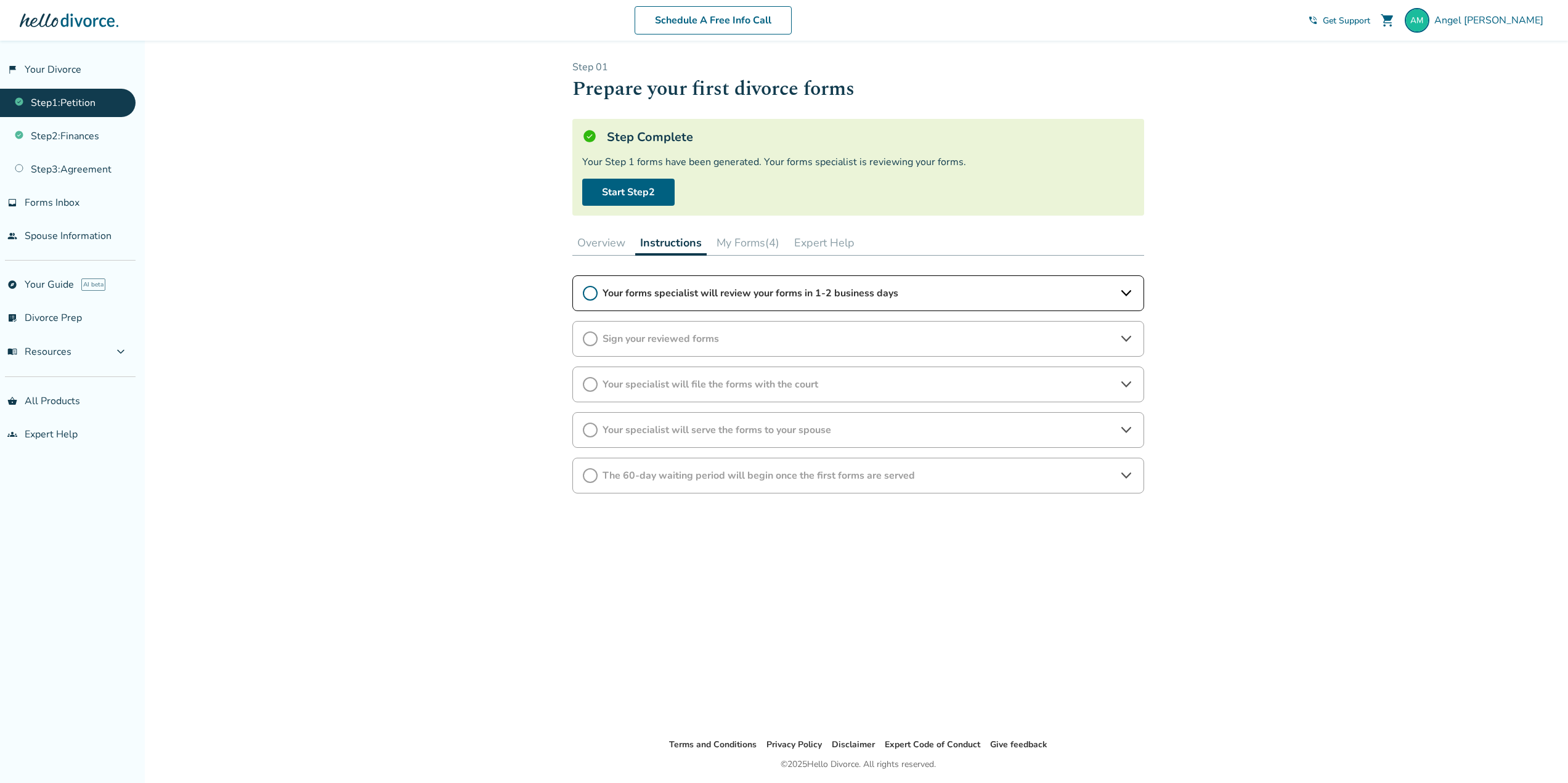
click at [664, 240] on button "Instructions" at bounding box center [671, 243] width 72 height 25
click at [680, 281] on div "Your forms specialist will review your forms in 1-2 business days" at bounding box center [857, 293] width 572 height 36
click at [609, 237] on button "Overview" at bounding box center [601, 242] width 58 height 24
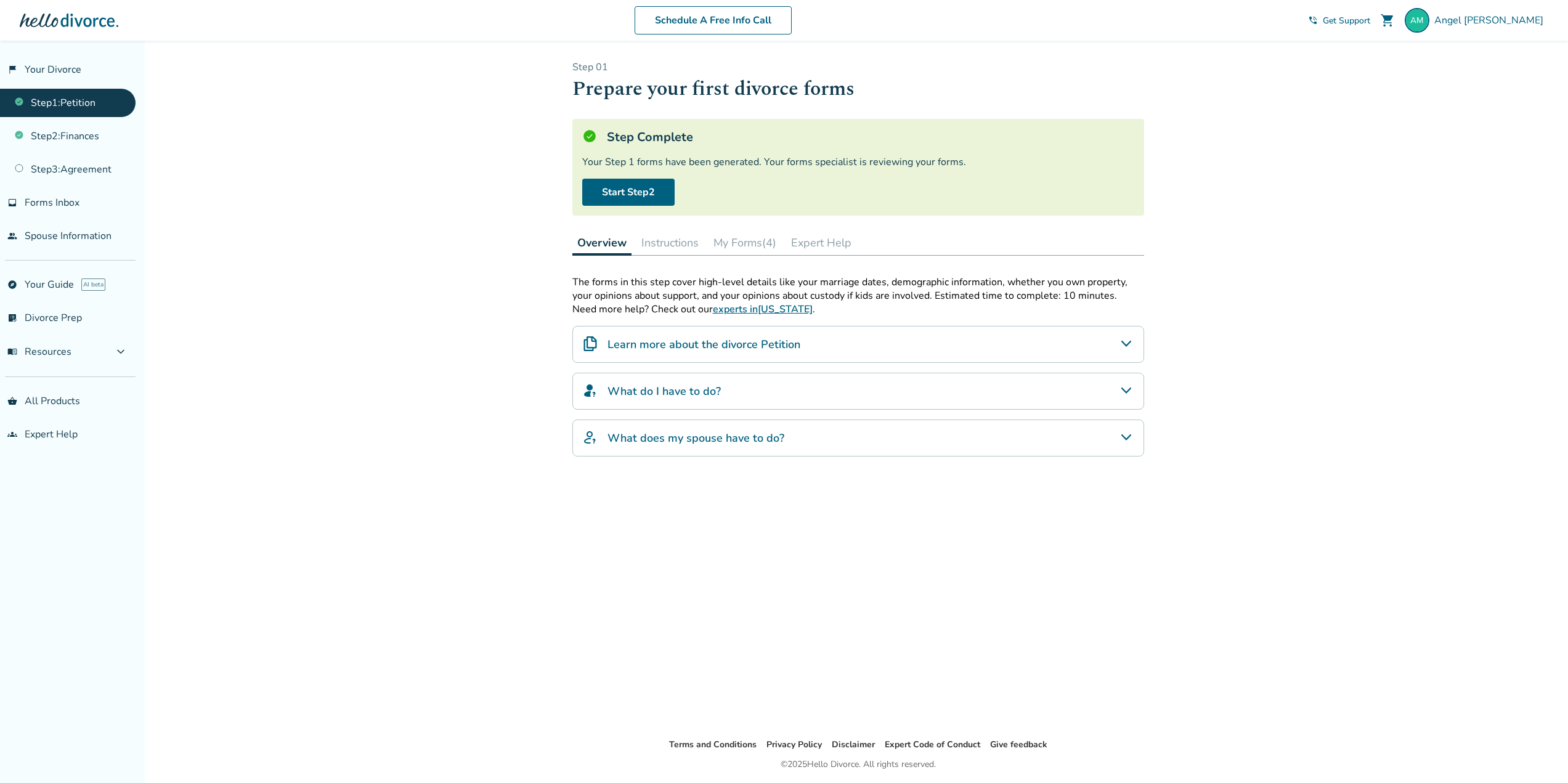
click at [764, 253] on button "My Forms (4)" at bounding box center [745, 242] width 73 height 24
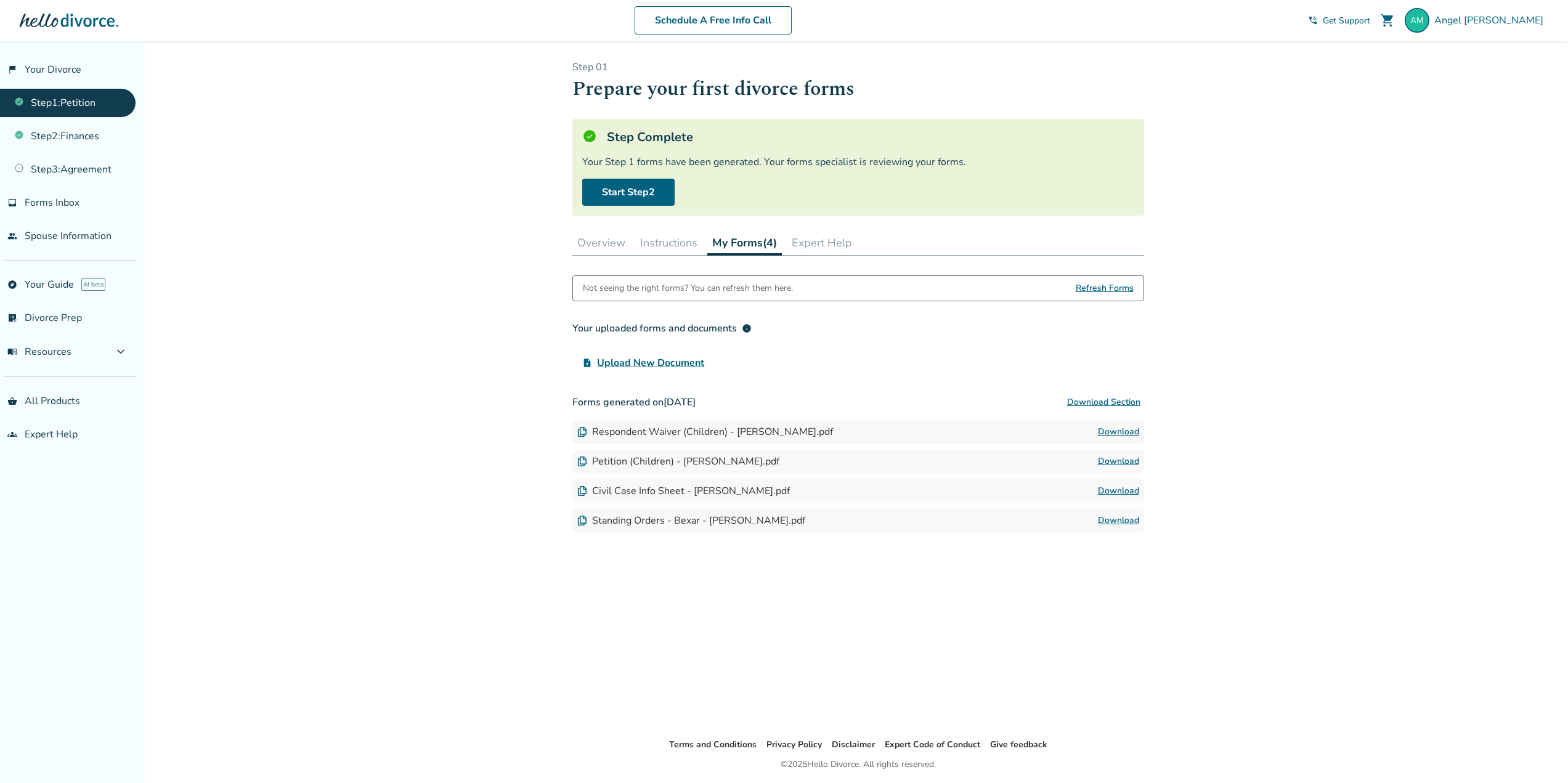
click at [615, 251] on button "Overview" at bounding box center [601, 242] width 58 height 24
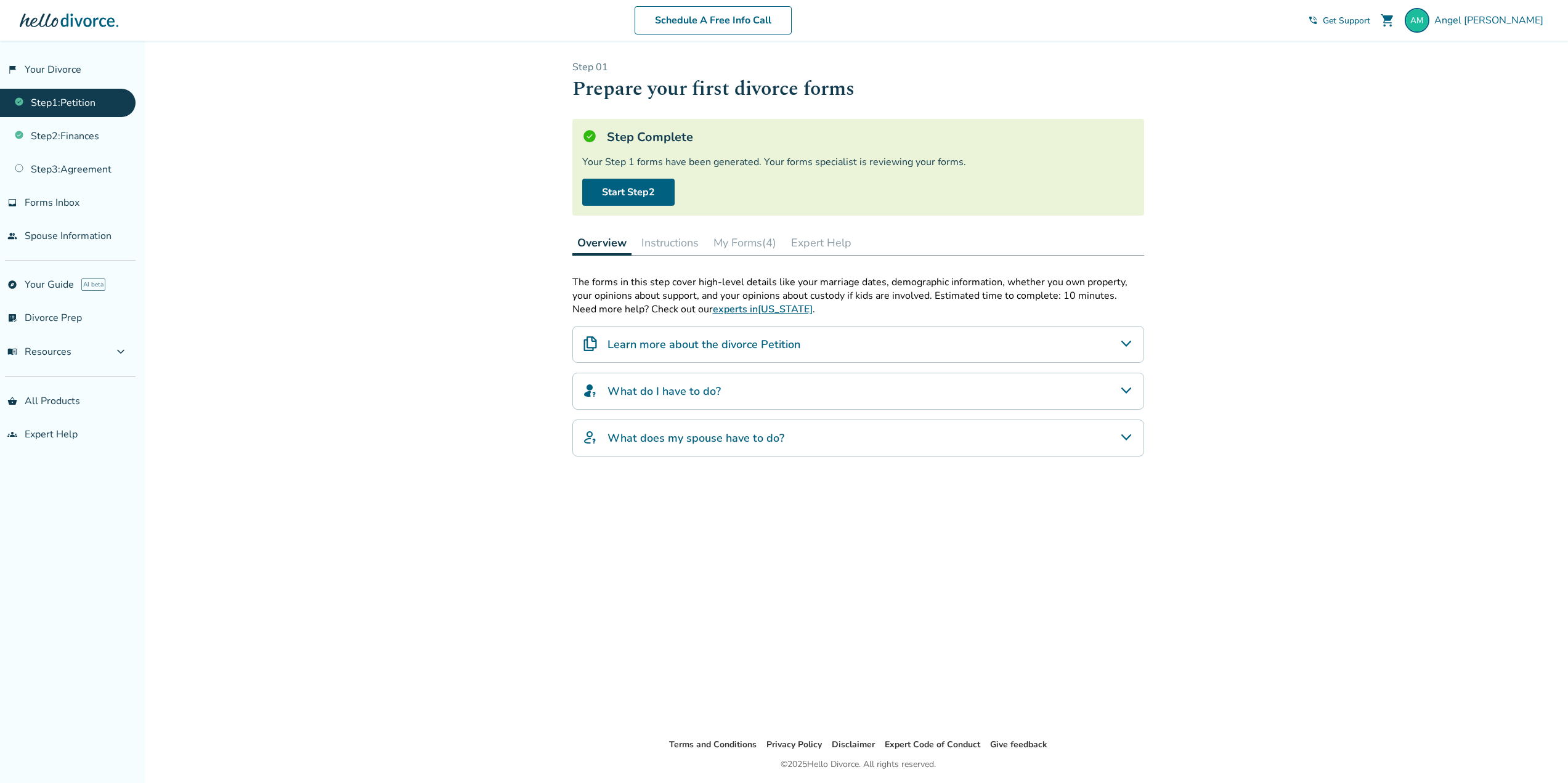
click at [645, 244] on button "Instructions" at bounding box center [669, 242] width 67 height 24
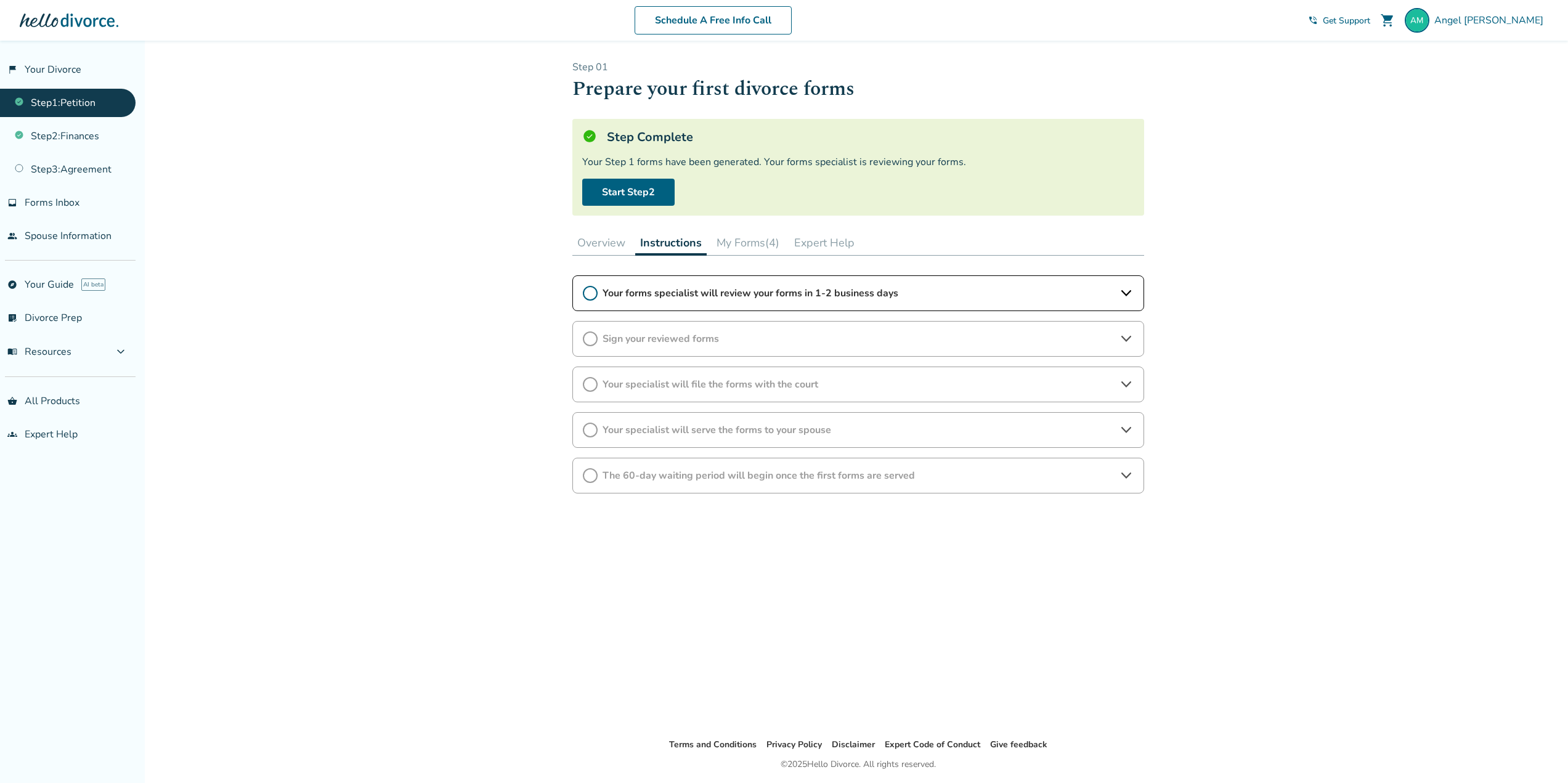
click at [617, 233] on button "Overview" at bounding box center [601, 242] width 58 height 24
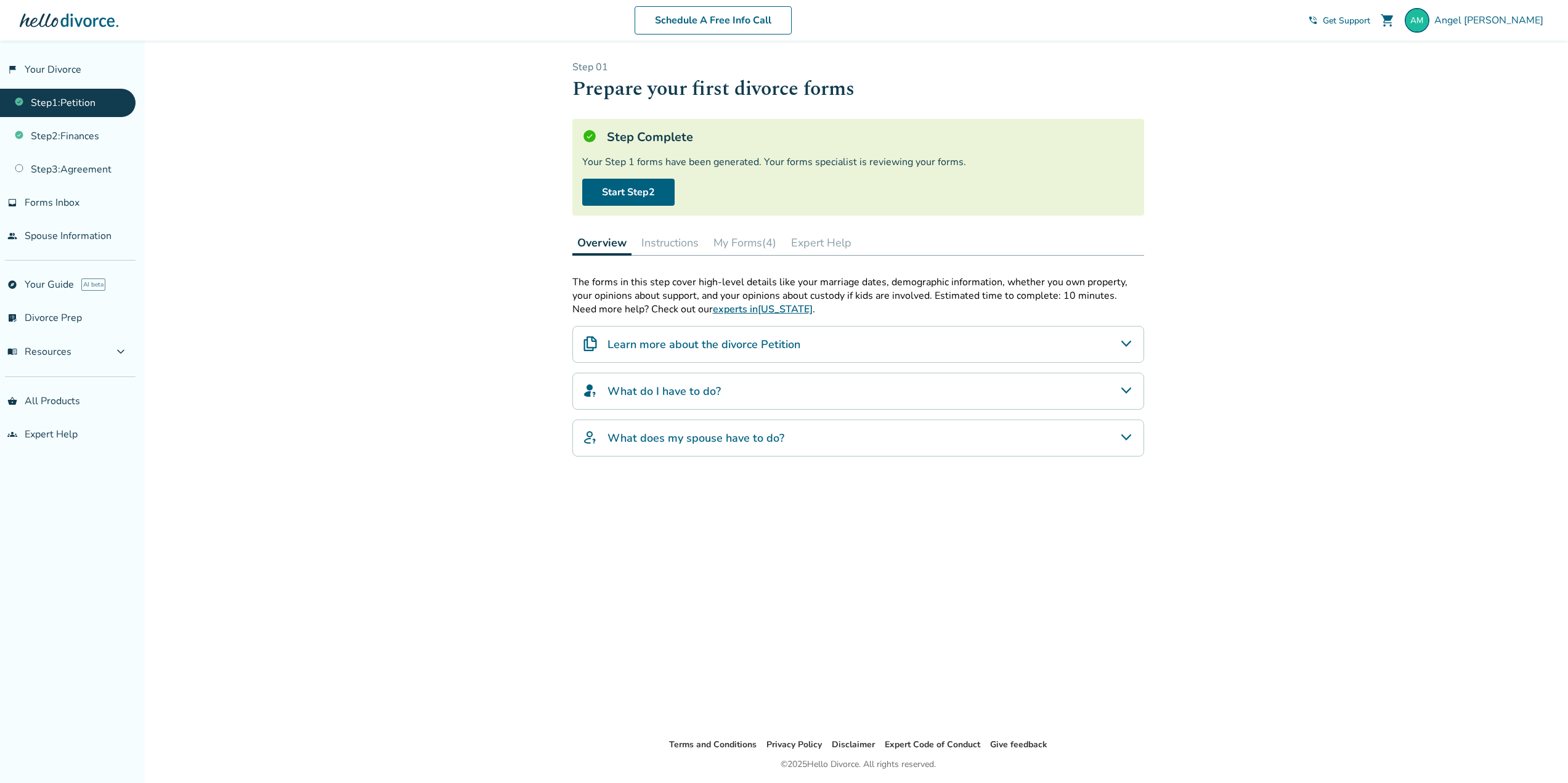
click at [690, 232] on button "Instructions" at bounding box center [669, 242] width 67 height 24
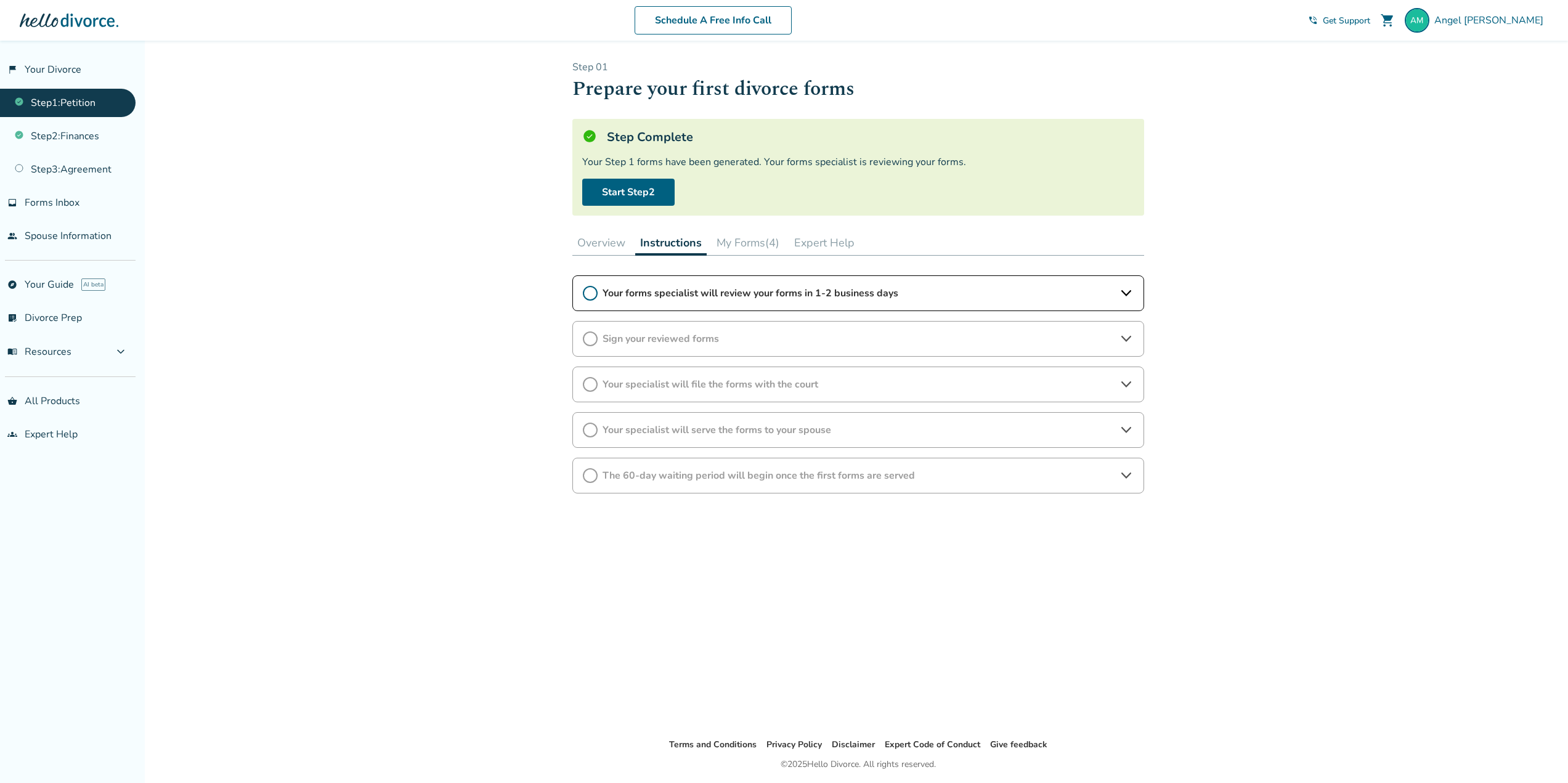
click at [723, 239] on button "My Forms (4)" at bounding box center [748, 242] width 73 height 24
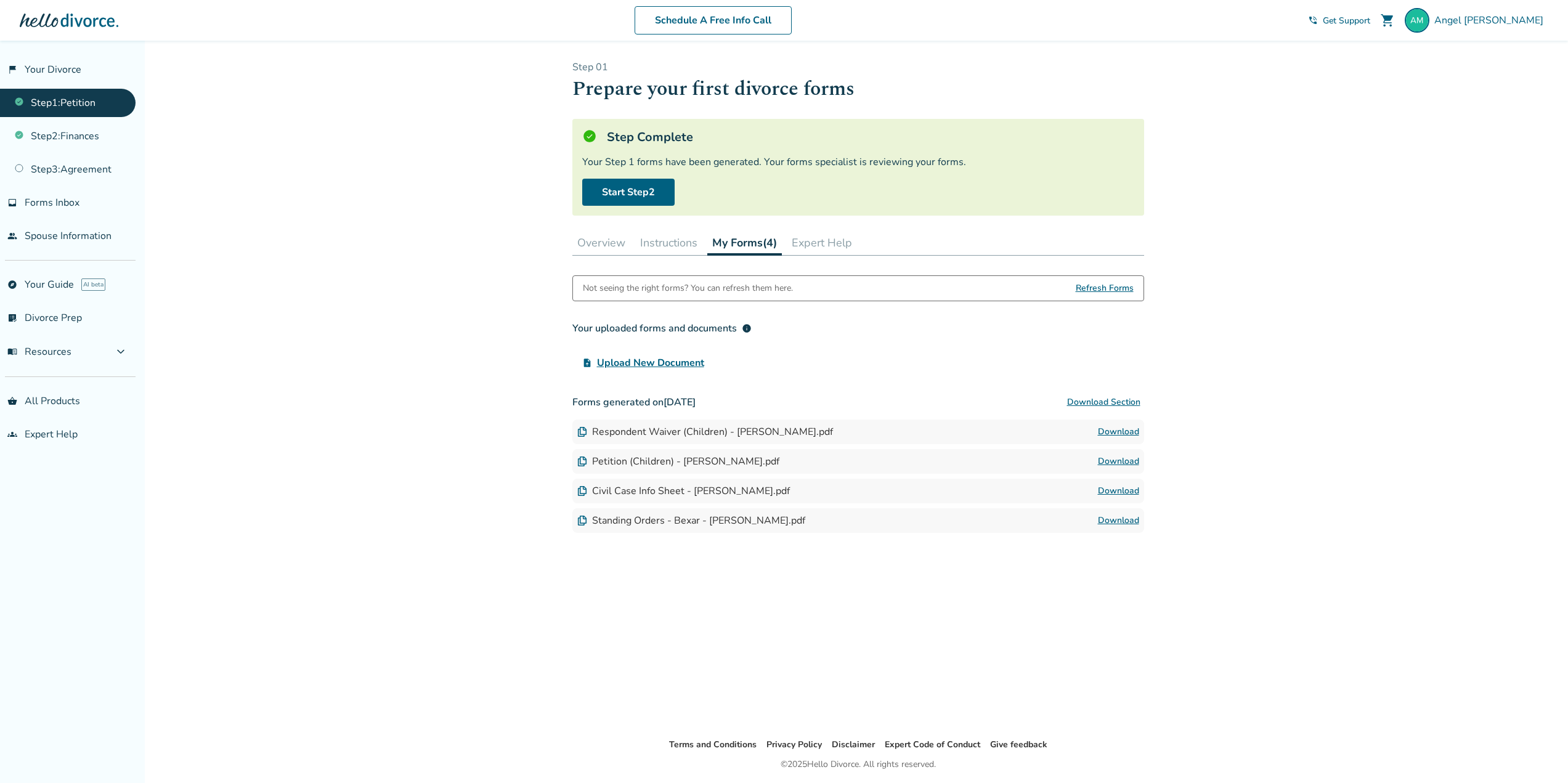
click at [1116, 402] on button "Download Section" at bounding box center [1103, 402] width 81 height 24
